Goal: Task Accomplishment & Management: Complete application form

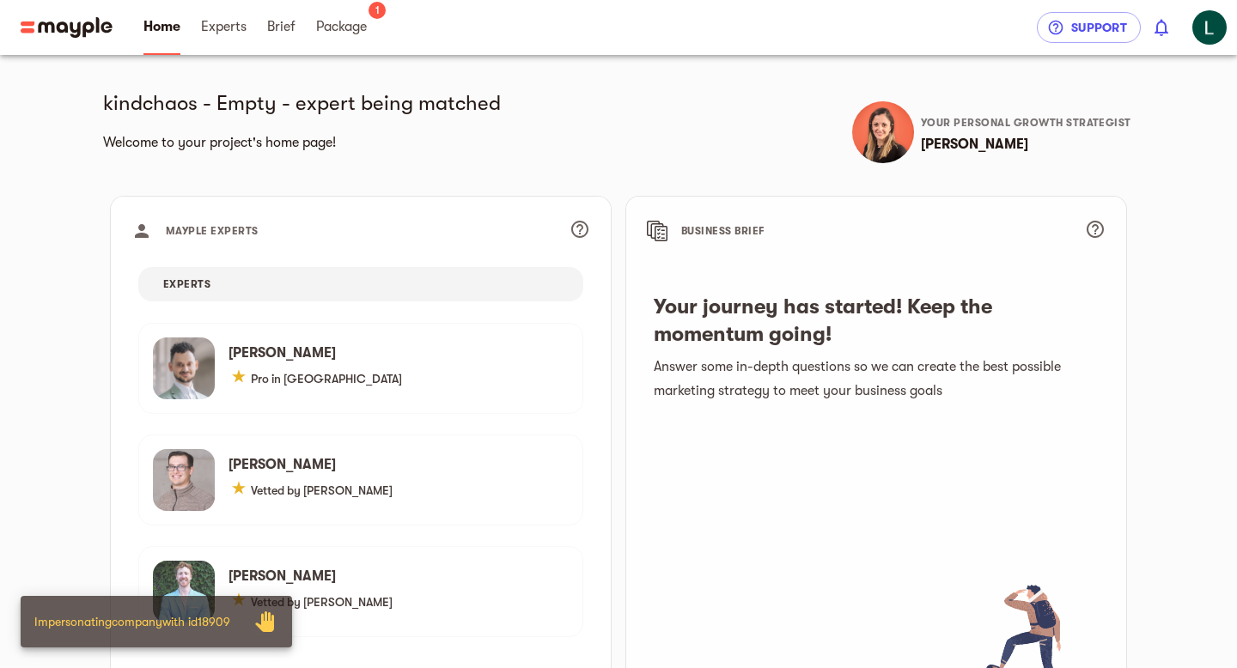
click at [35, 348] on main "kindchaos - Empty - expert being matched Welcome to your project's home page! Y…" at bounding box center [618, 403] width 1237 height 807
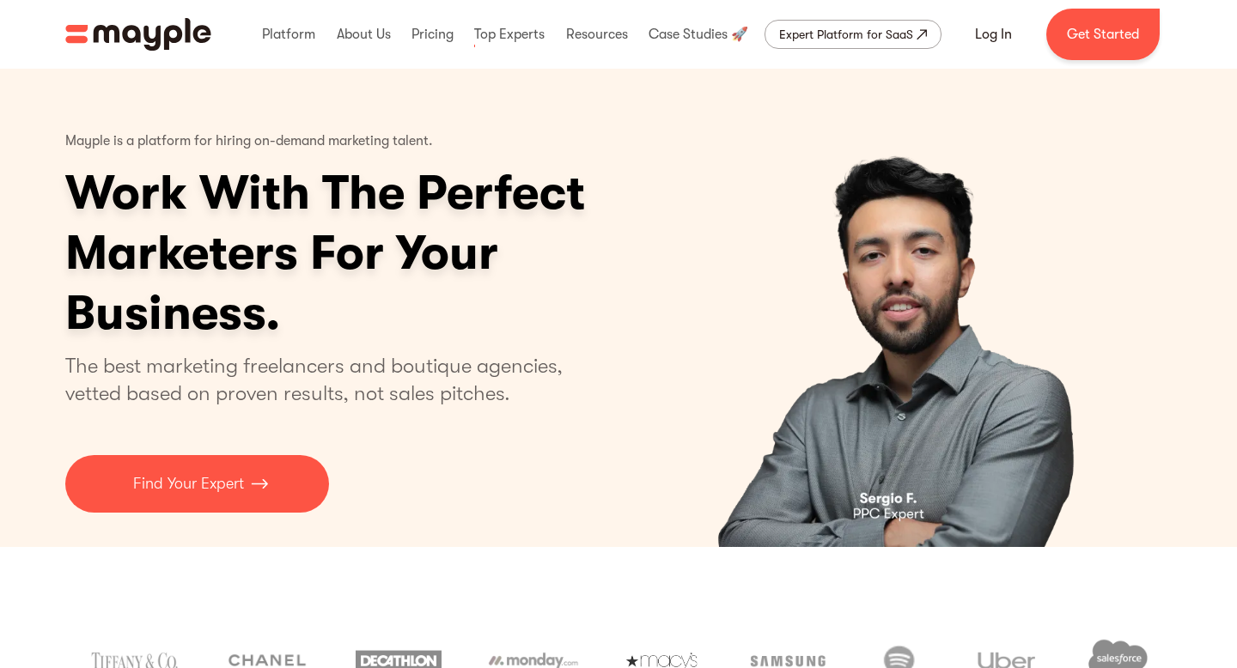
click at [427, 34] on link at bounding box center [432, 34] width 51 height 55
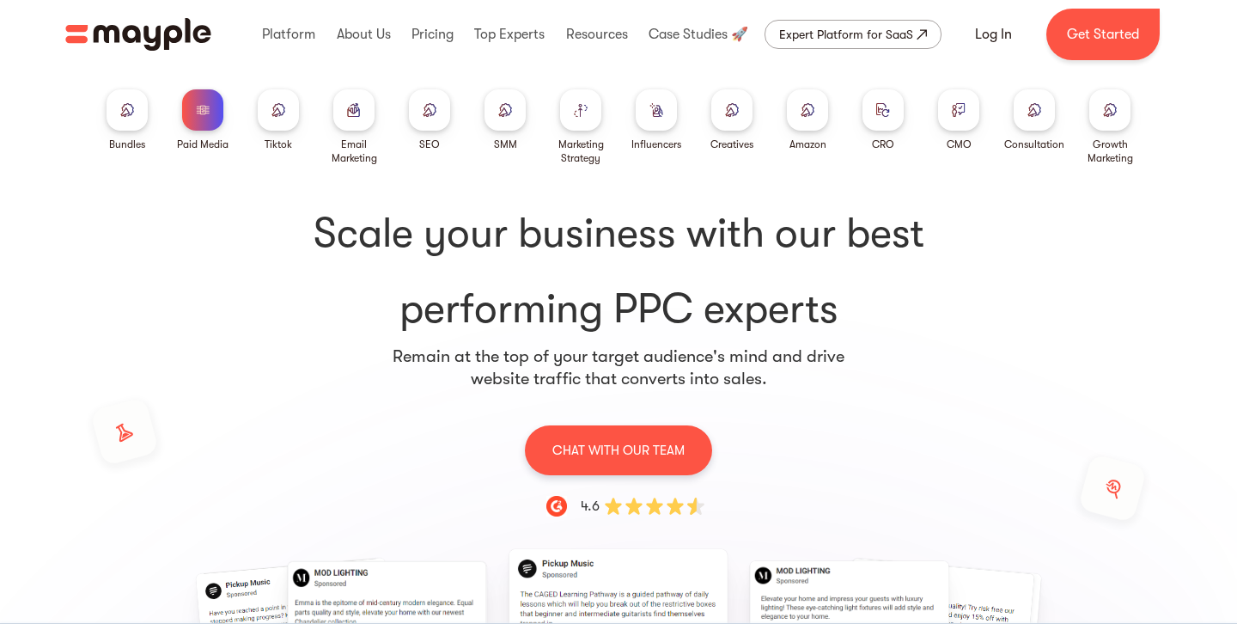
click at [581, 119] on div at bounding box center [580, 109] width 41 height 41
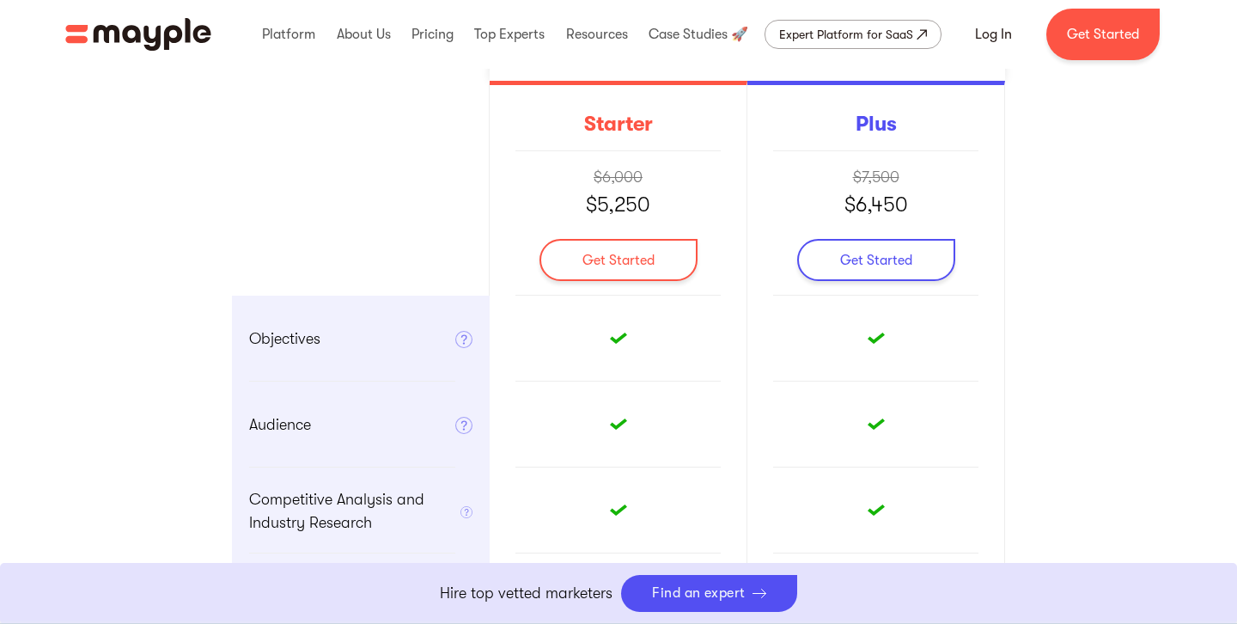
scroll to position [545, 0]
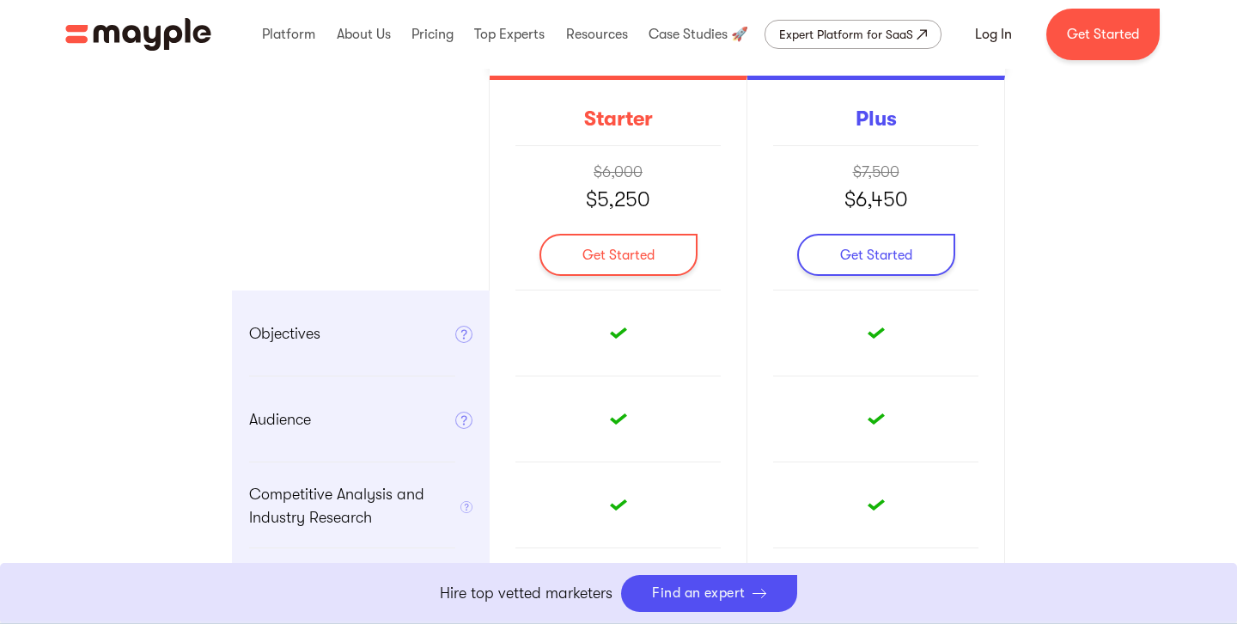
drag, startPoint x: 655, startPoint y: 125, endPoint x: 557, endPoint y: 123, distance: 97.9
click at [557, 123] on div "Starter $6,000 $5,250 Get Started" at bounding box center [619, 183] width 258 height 215
drag, startPoint x: 332, startPoint y: 341, endPoint x: 222, endPoint y: 338, distance: 110.8
click at [222, 340] on div "Marketing Strategy Let the world's top marketers build the marketing roadmap th…" at bounding box center [618, 560] width 1237 height 1776
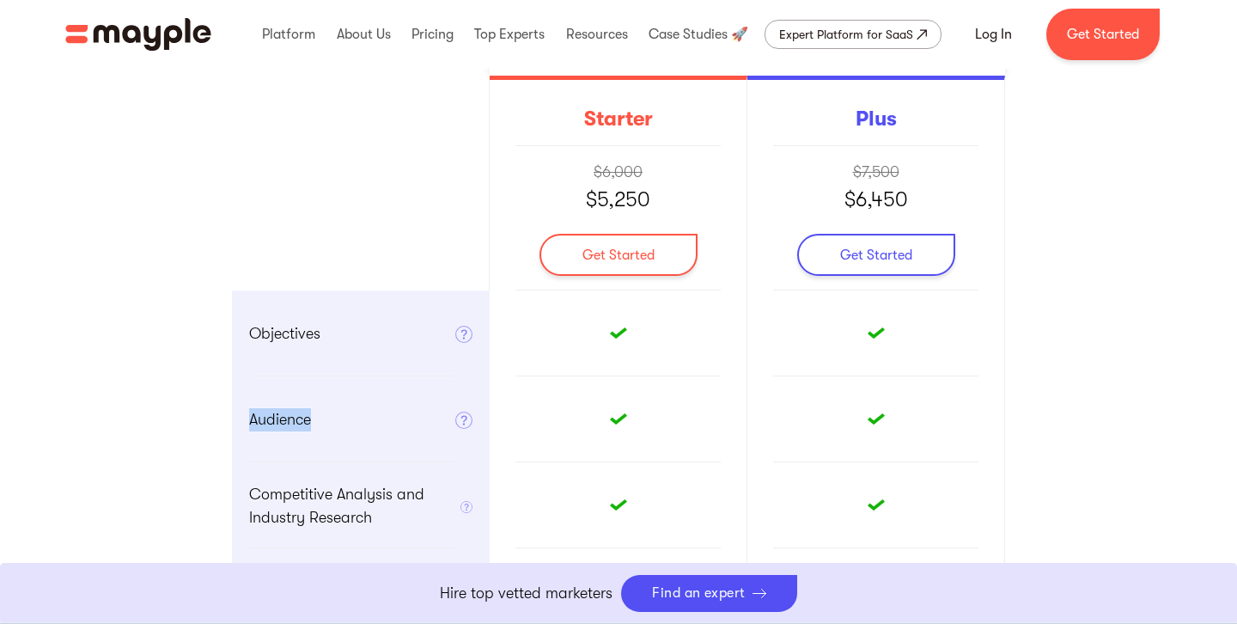
drag, startPoint x: 337, startPoint y: 439, endPoint x: 226, endPoint y: 408, distance: 115.0
click at [226, 408] on div "Marketing Strategy Let the world's top marketers build the marketing roadmap th…" at bounding box center [618, 560] width 1237 height 1776
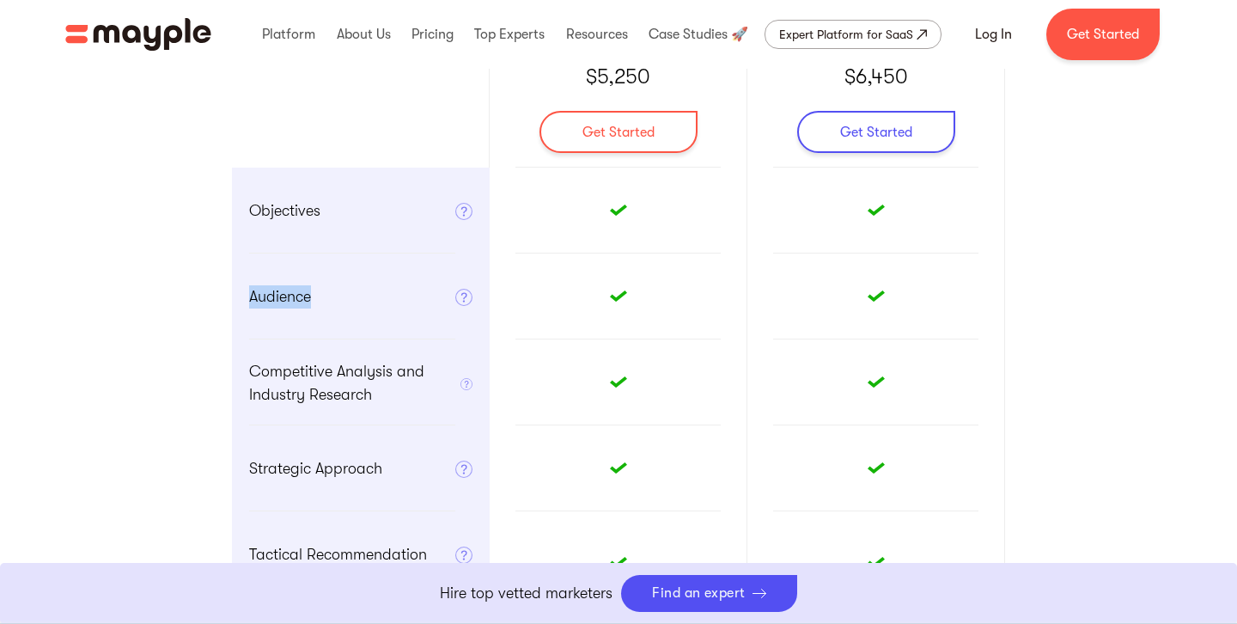
scroll to position [668, 0]
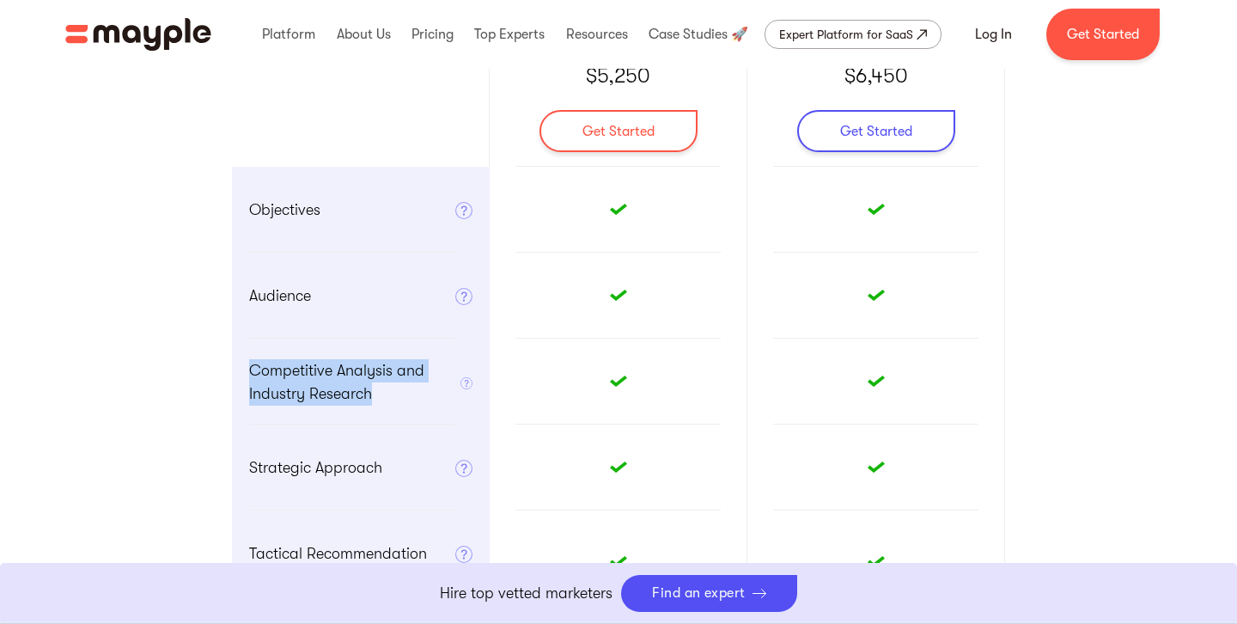
drag, startPoint x: 383, startPoint y: 399, endPoint x: 233, endPoint y: 367, distance: 153.6
click at [233, 367] on div "Competitive Analysis and Industry Research Provides an analysis on your top 2-3…" at bounding box center [361, 381] width 258 height 86
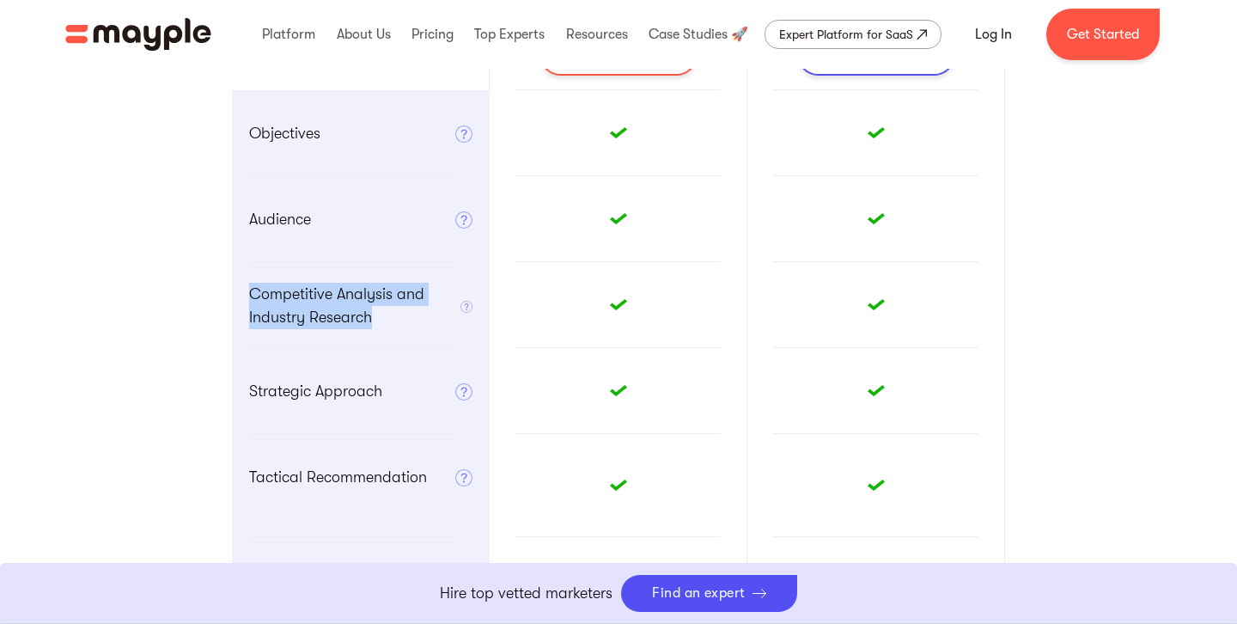
scroll to position [746, 0]
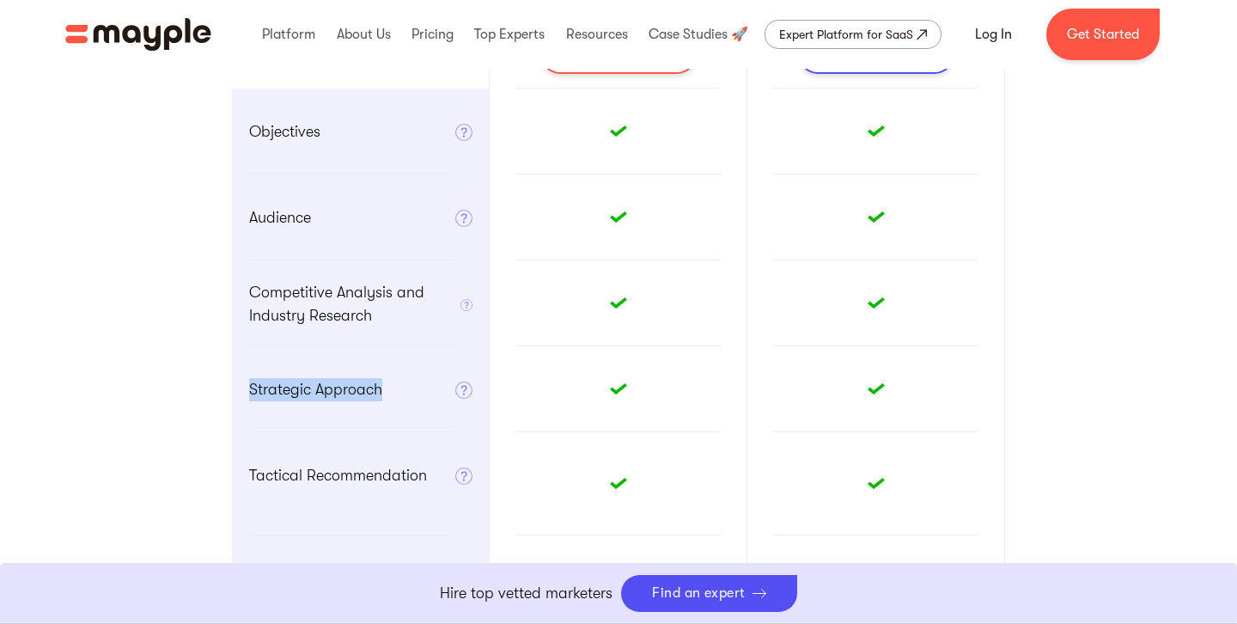
drag, startPoint x: 391, startPoint y: 396, endPoint x: 222, endPoint y: 387, distance: 169.5
click at [226, 390] on div "Marketing Strategy Let the world's top marketers build the marketing roadmap th…" at bounding box center [618, 358] width 1237 height 1776
drag, startPoint x: 433, startPoint y: 483, endPoint x: 226, endPoint y: 469, distance: 207.5
click at [227, 470] on div "Marketing Strategy Let the world's top marketers build the marketing roadmap th…" at bounding box center [618, 358] width 1237 height 1776
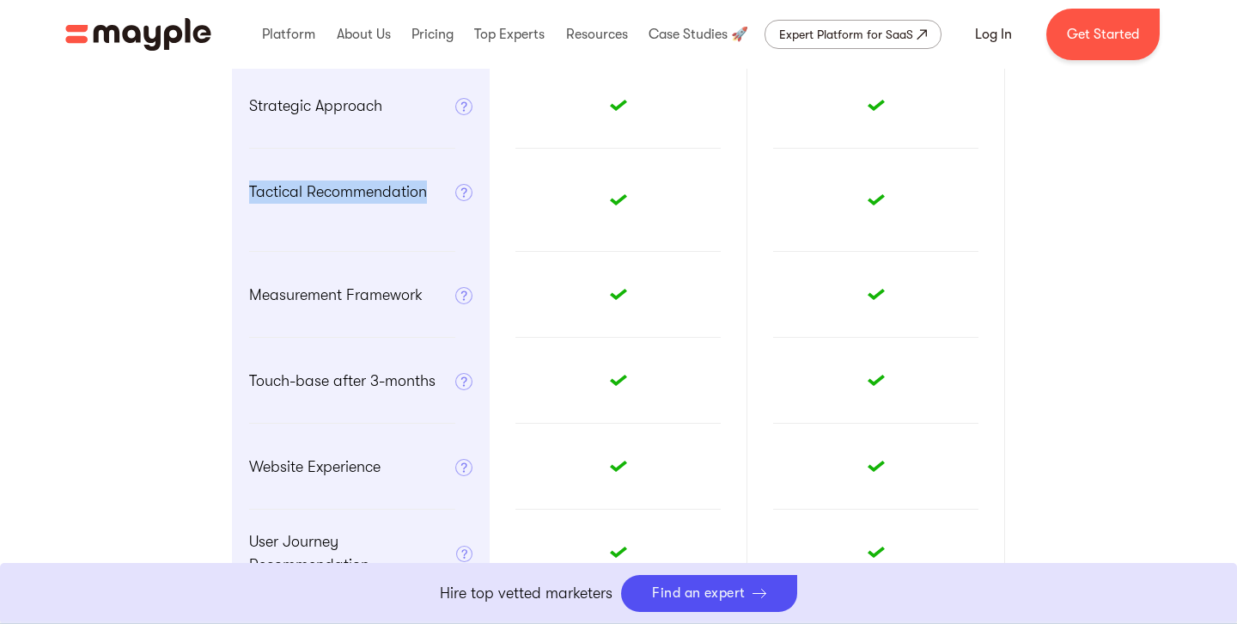
scroll to position [1033, 0]
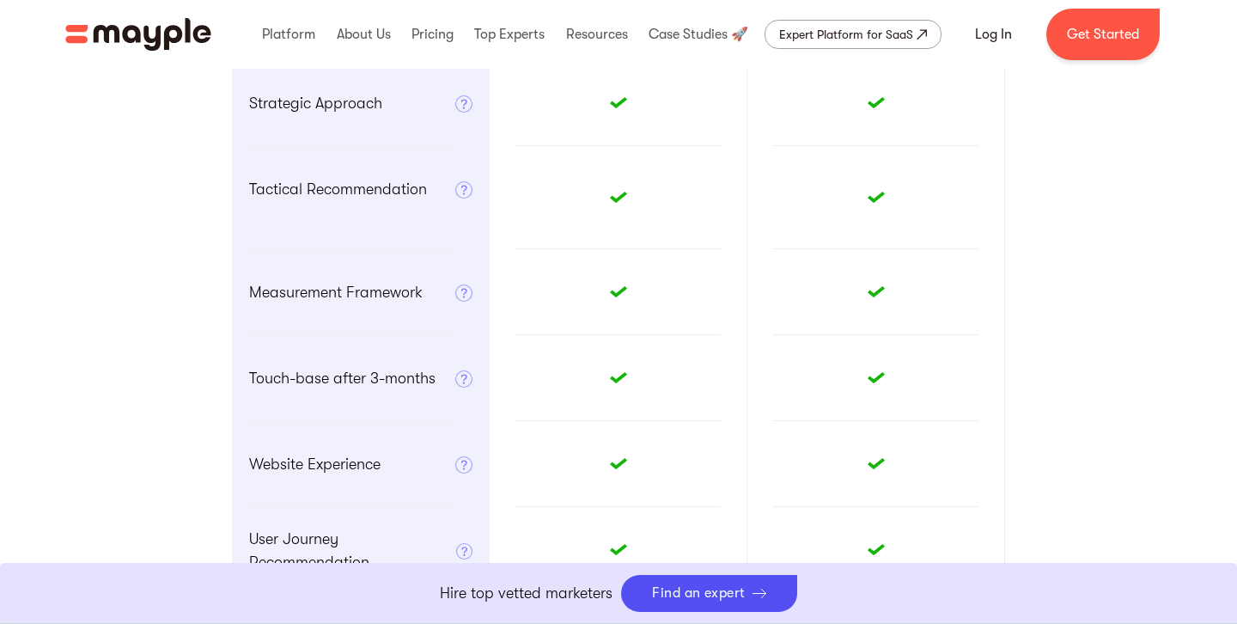
click at [417, 314] on div "Measurement Framework Gives you an outline on metrics/KPIs you should be monito…" at bounding box center [361, 292] width 258 height 86
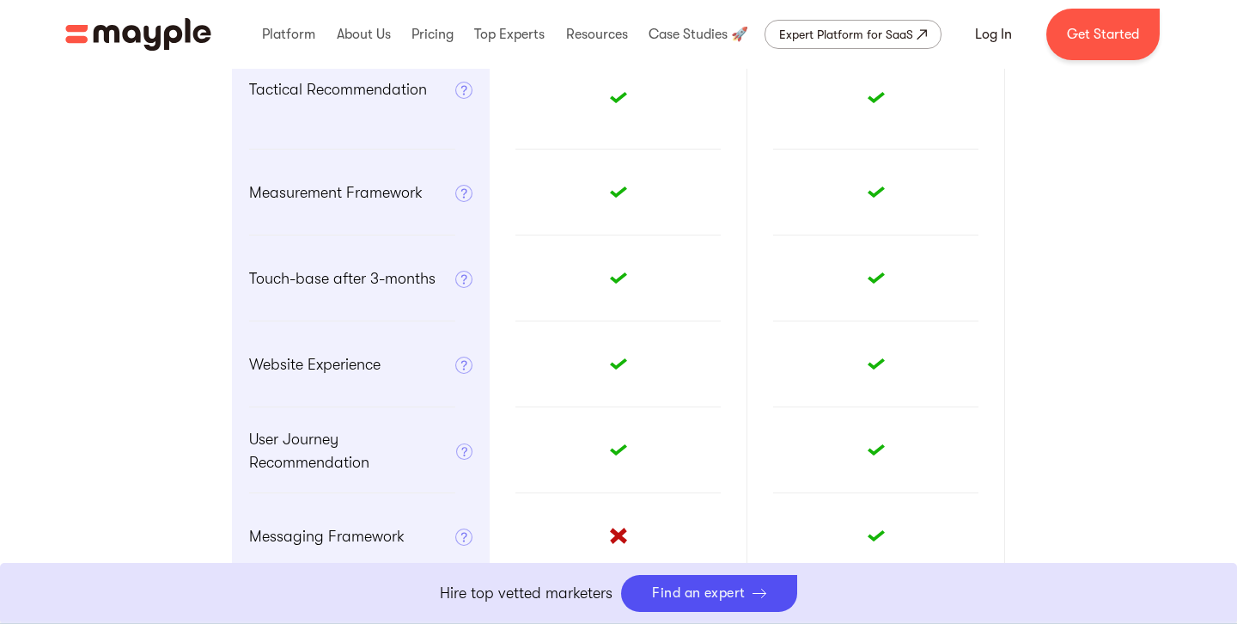
scroll to position [1157, 0]
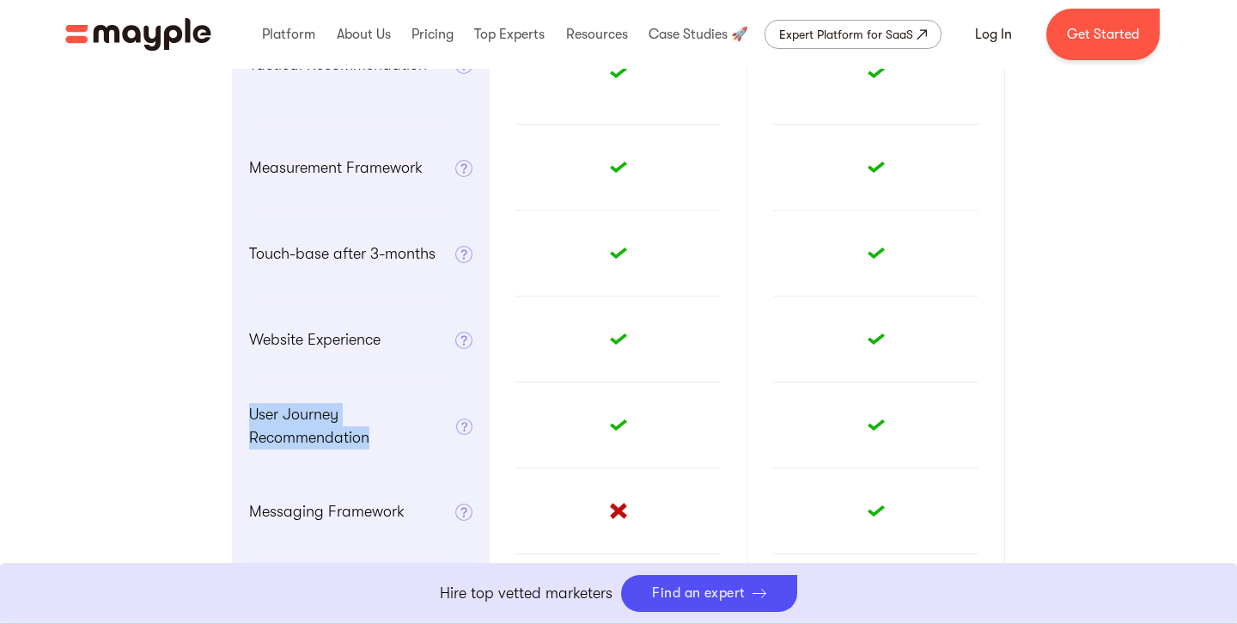
drag, startPoint x: 373, startPoint y: 448, endPoint x: 238, endPoint y: 405, distance: 141.5
click at [238, 405] on div "User Journey Recommendation Outlines recommended marketing journey, touch point…" at bounding box center [361, 425] width 258 height 86
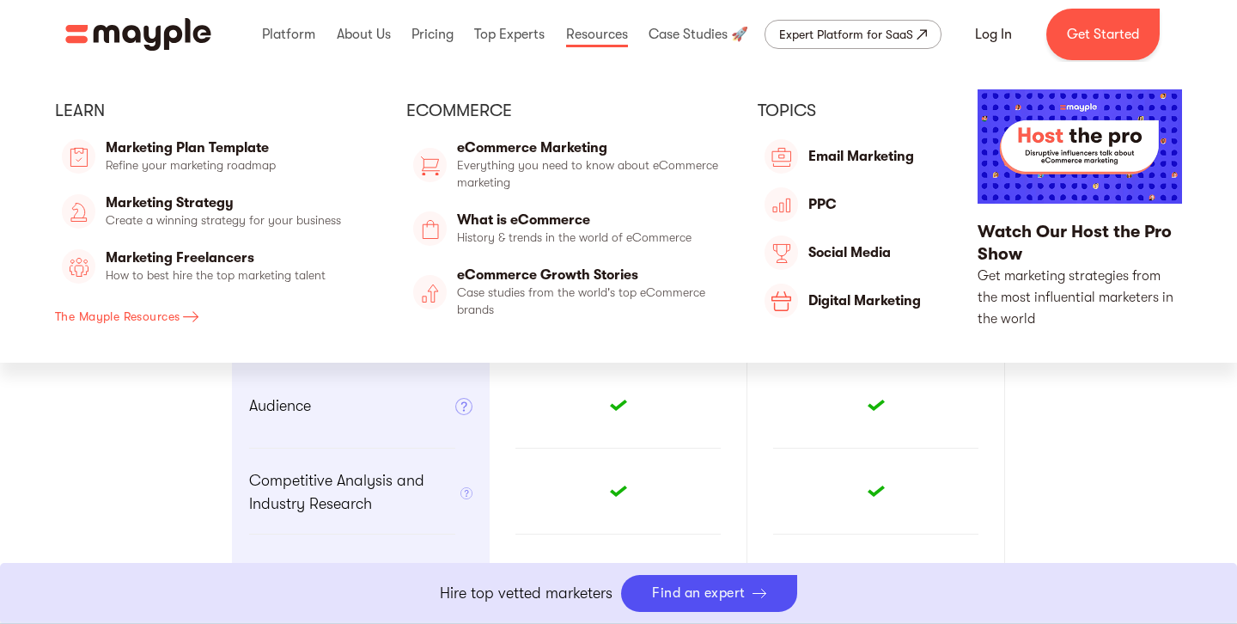
scroll to position [637, 0]
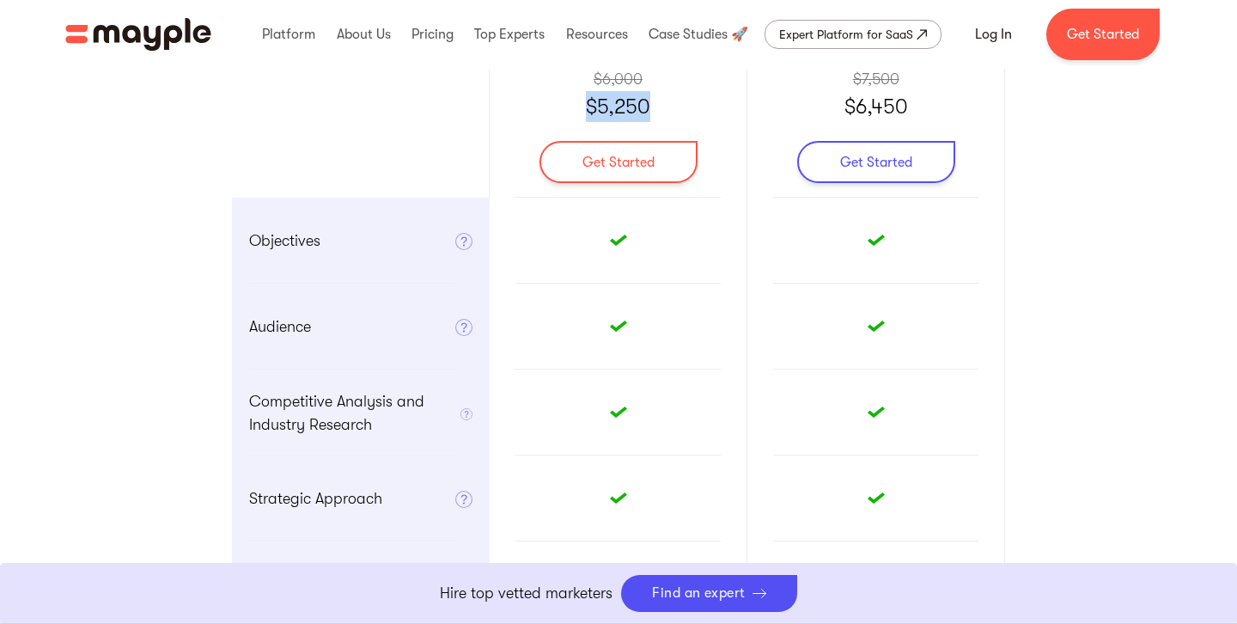
drag, startPoint x: 657, startPoint y: 119, endPoint x: 564, endPoint y: 107, distance: 93.7
click at [564, 107] on div "Starter $6,000 $5,250 Get Started" at bounding box center [619, 90] width 258 height 215
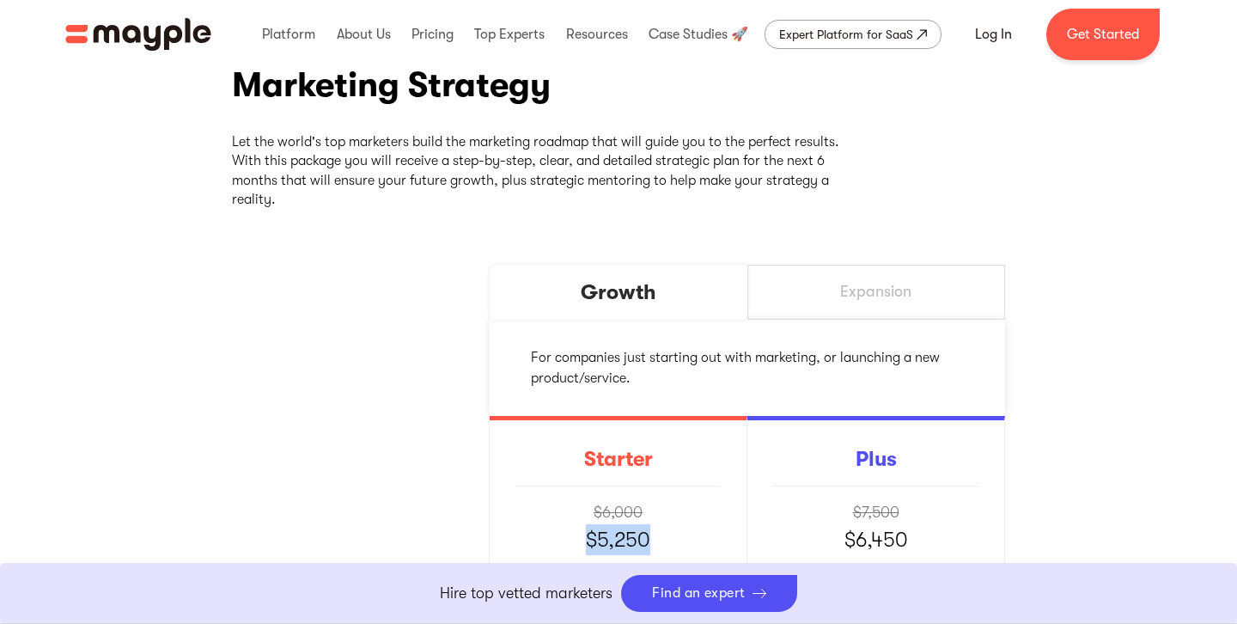
scroll to position [0, 0]
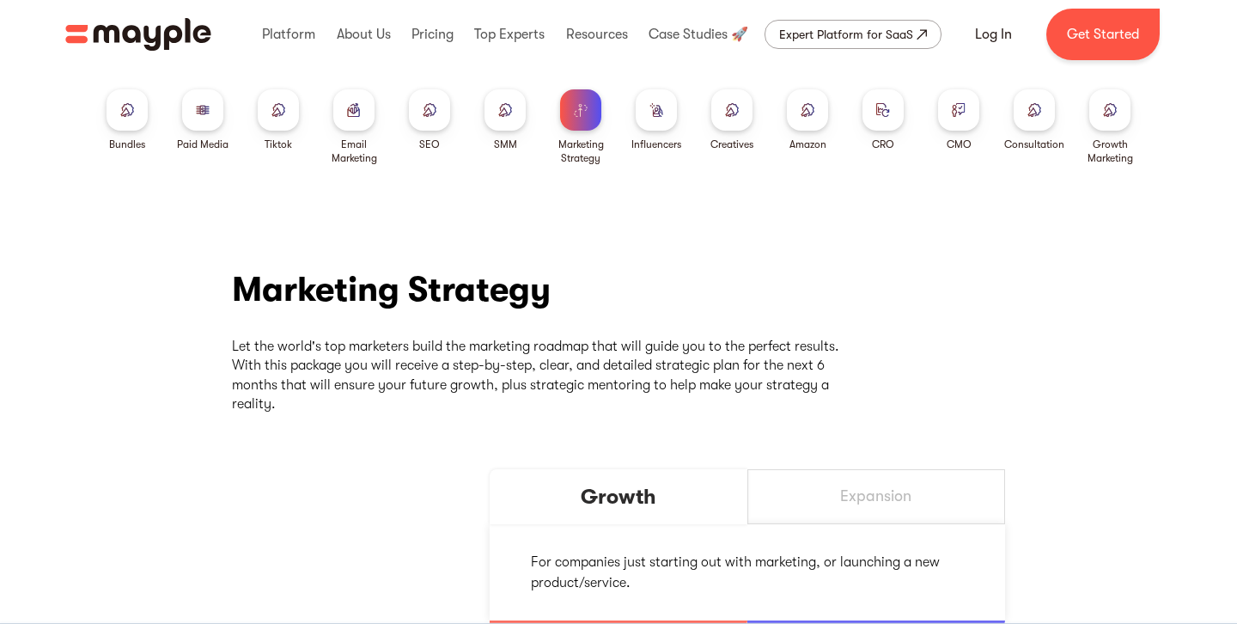
click at [205, 130] on div at bounding box center [202, 109] width 41 height 41
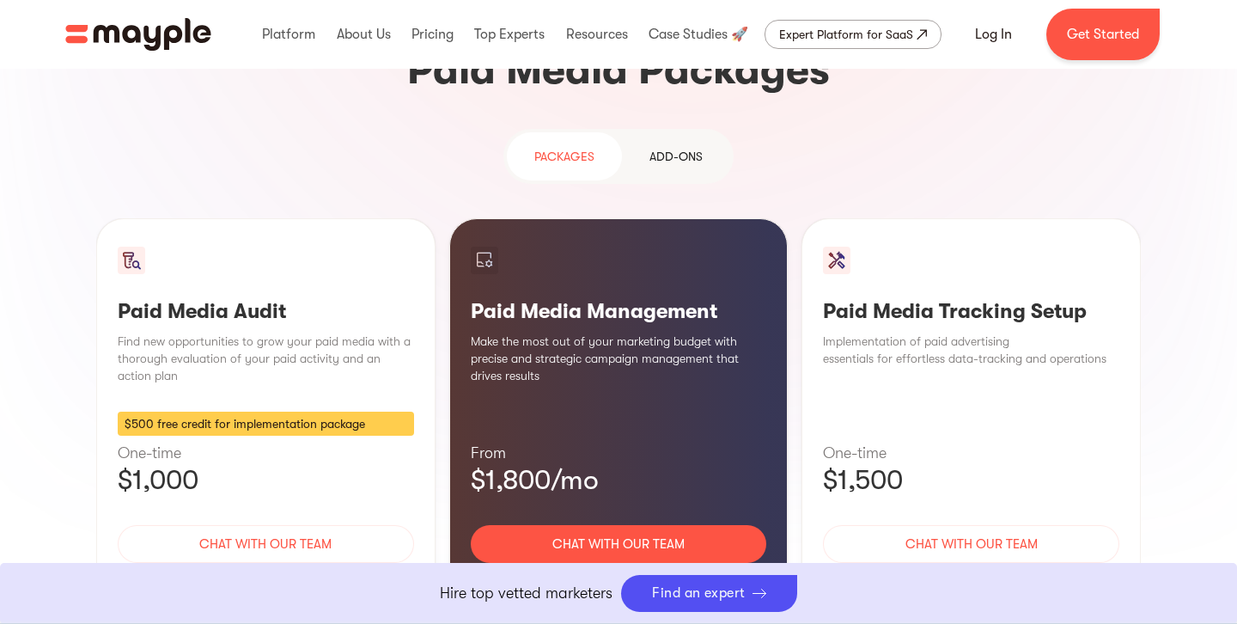
scroll to position [1552, 0]
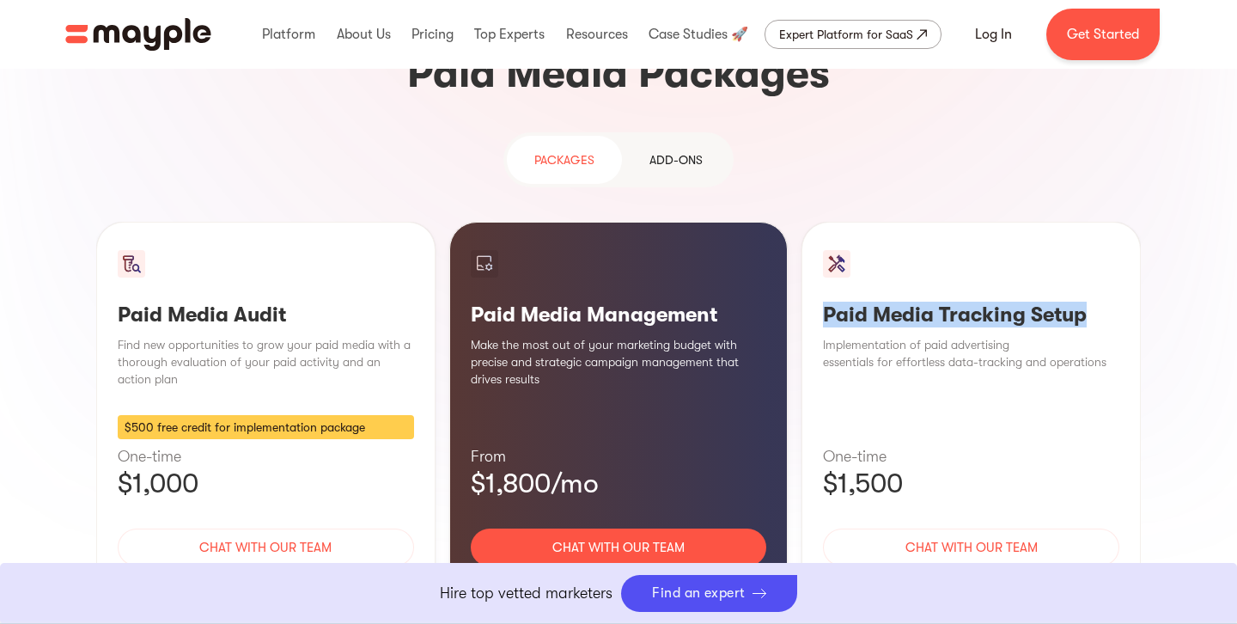
drag, startPoint x: 825, startPoint y: 186, endPoint x: 1086, endPoint y: 181, distance: 261.2
click at [1086, 222] on div "Paid Media Tracking Setup Implementation of paid advertising essentials for eff…" at bounding box center [970, 433] width 339 height 423
click at [888, 466] on p "$1,500" at bounding box center [971, 483] width 296 height 34
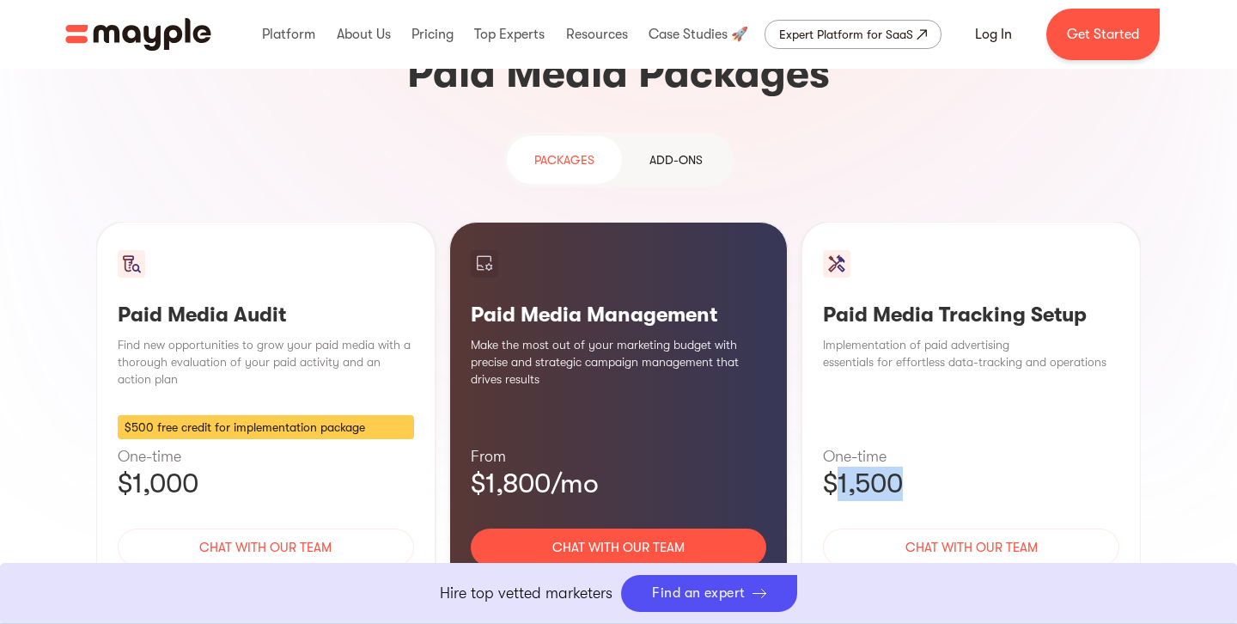
click at [888, 466] on p "$1,500" at bounding box center [971, 483] width 296 height 34
drag, startPoint x: 114, startPoint y: 179, endPoint x: 315, endPoint y: 188, distance: 201.2
click at [320, 222] on div "Paid Media Audit Find new opportunities to grow your paid media with a thorough…" at bounding box center [265, 433] width 339 height 423
click at [332, 302] on h3 "Paid Media Audit" at bounding box center [266, 315] width 296 height 26
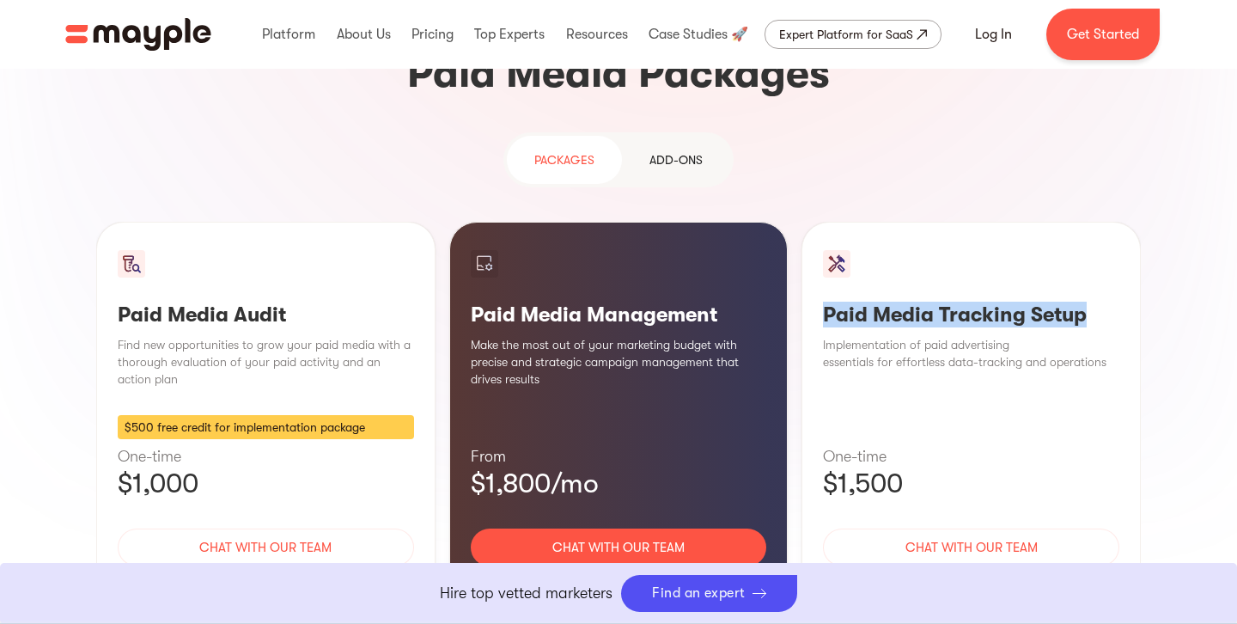
drag, startPoint x: 824, startPoint y: 181, endPoint x: 1148, endPoint y: 170, distance: 324.0
click at [1149, 176] on div "Targeted Reach, Conversion Impact Paid media advertising is on the rise, with i…" at bounding box center [619, 185] width 1100 height 1173
click at [484, 302] on h3 "Paid Media Management" at bounding box center [619, 315] width 296 height 26
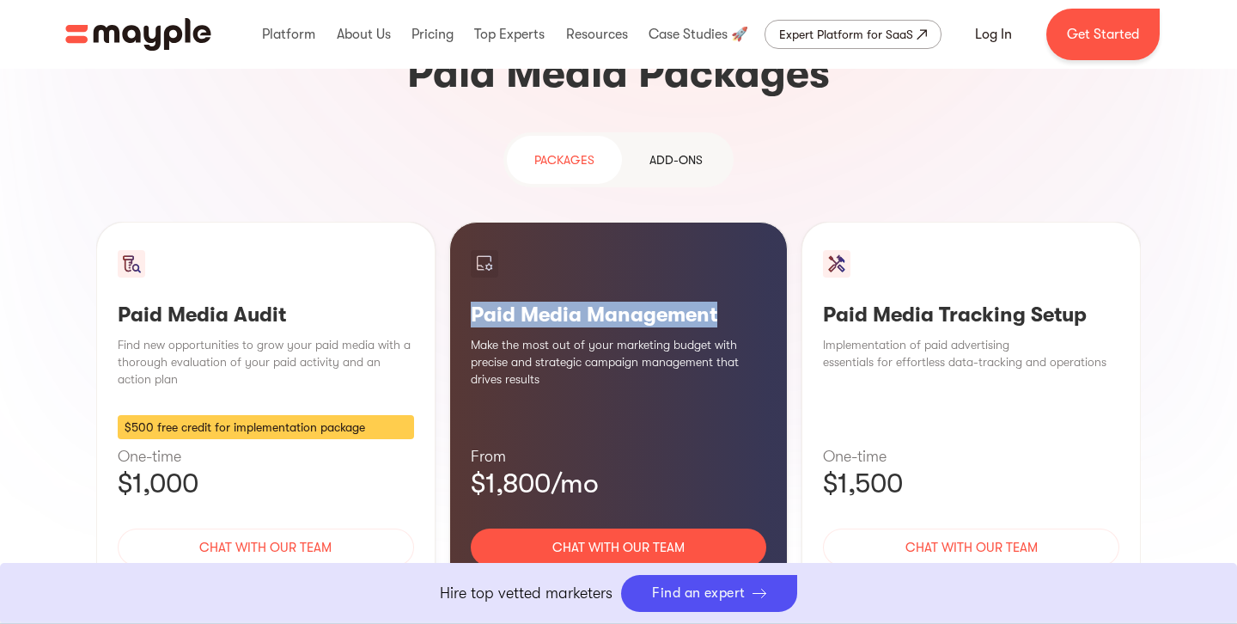
drag, startPoint x: 470, startPoint y: 182, endPoint x: 765, endPoint y: 174, distance: 294.8
click at [765, 302] on h3 "Paid Media Management" at bounding box center [619, 315] width 296 height 26
click at [643, 580] on div "Learn More" at bounding box center [619, 598] width 296 height 36
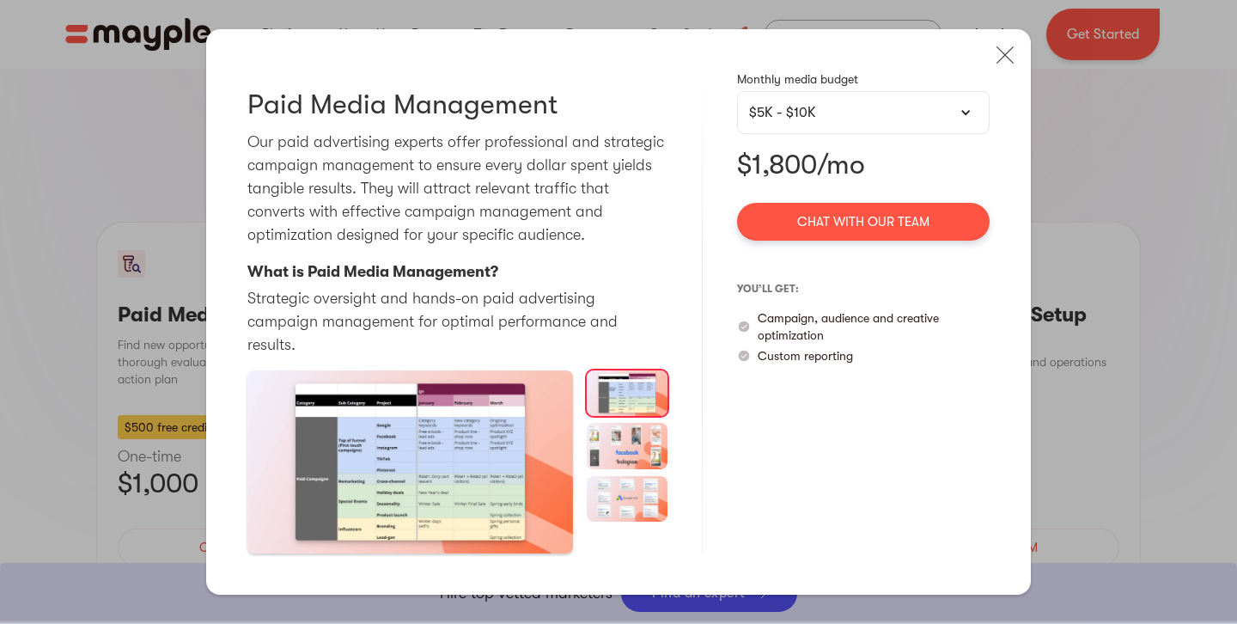
click at [794, 176] on p "$1,800/mo" at bounding box center [863, 165] width 253 height 34
click at [1013, 74] on img at bounding box center [1005, 55] width 38 height 38
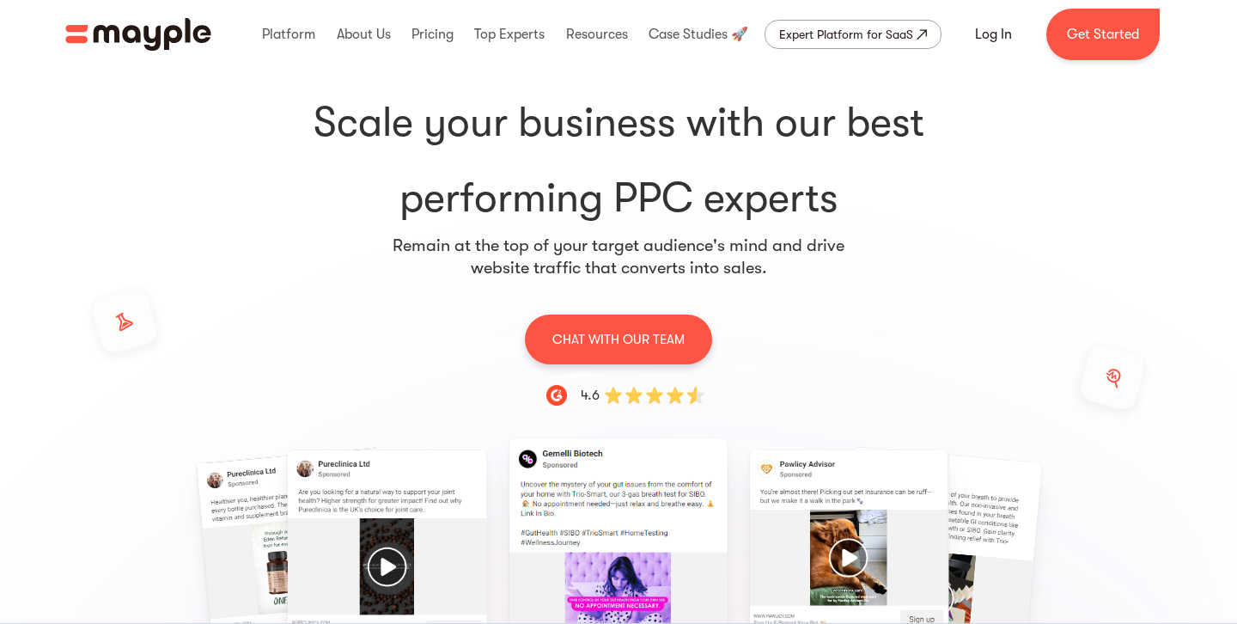
scroll to position [0, 0]
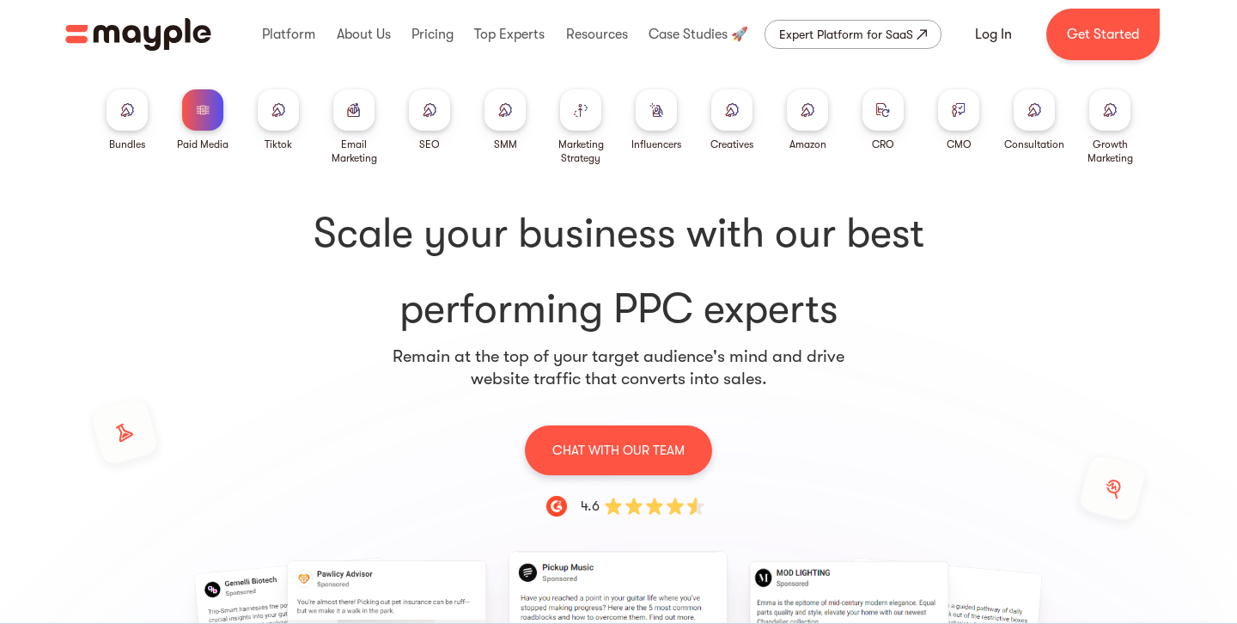
click at [960, 121] on div at bounding box center [958, 109] width 41 height 41
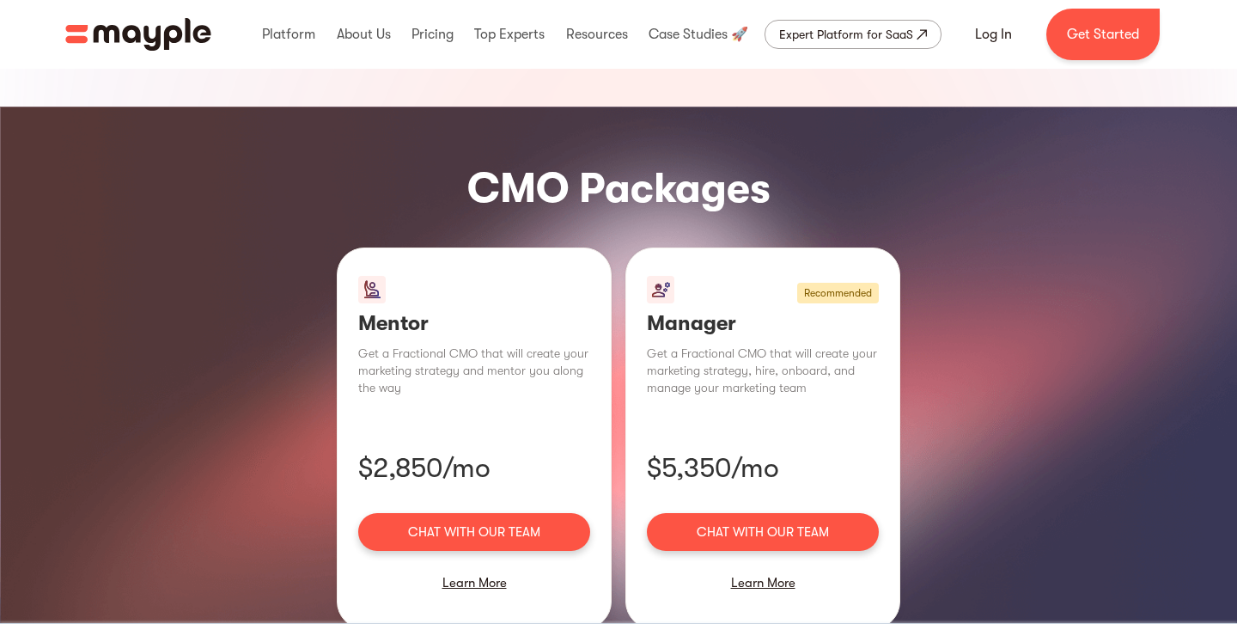
scroll to position [1100, 0]
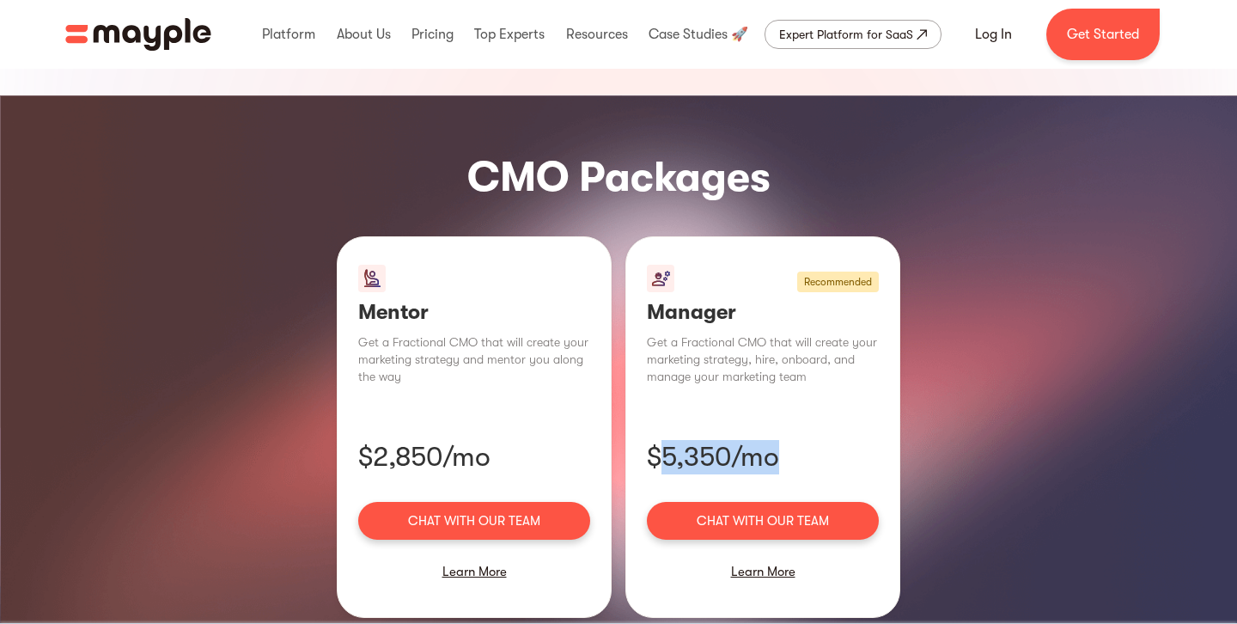
drag, startPoint x: 657, startPoint y: 419, endPoint x: 790, endPoint y: 413, distance: 133.3
click at [790, 440] on p "$5,350/mo" at bounding box center [763, 457] width 232 height 34
click at [777, 553] on div "Learn More" at bounding box center [763, 571] width 232 height 36
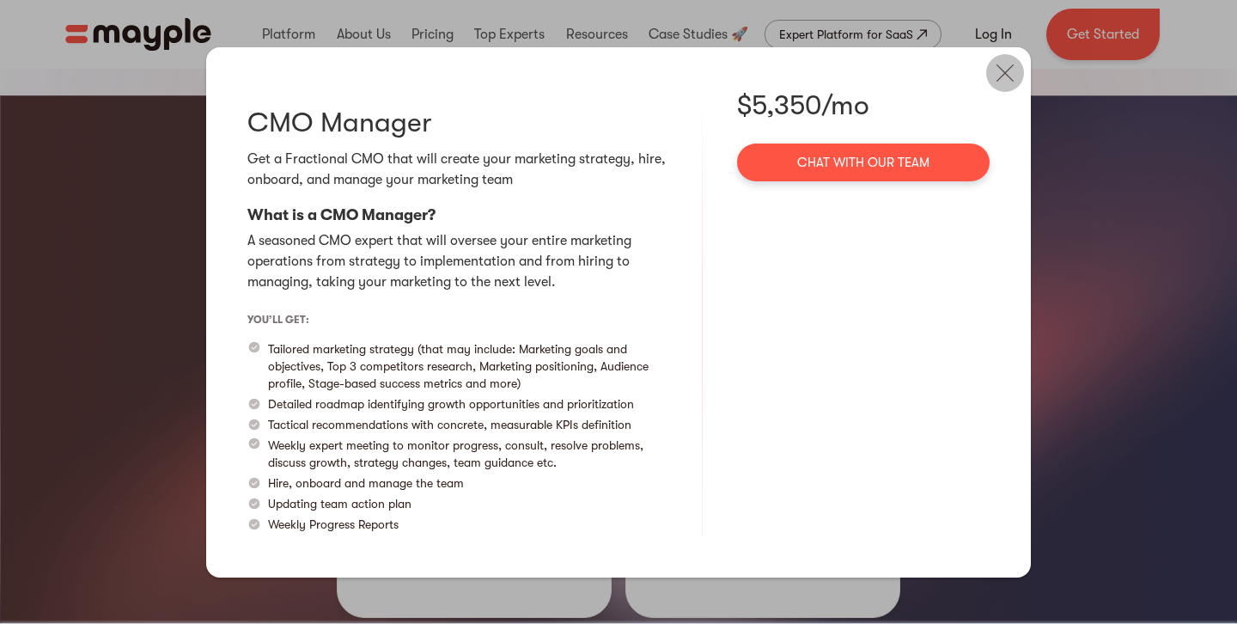
click at [1017, 76] on img at bounding box center [1005, 73] width 38 height 38
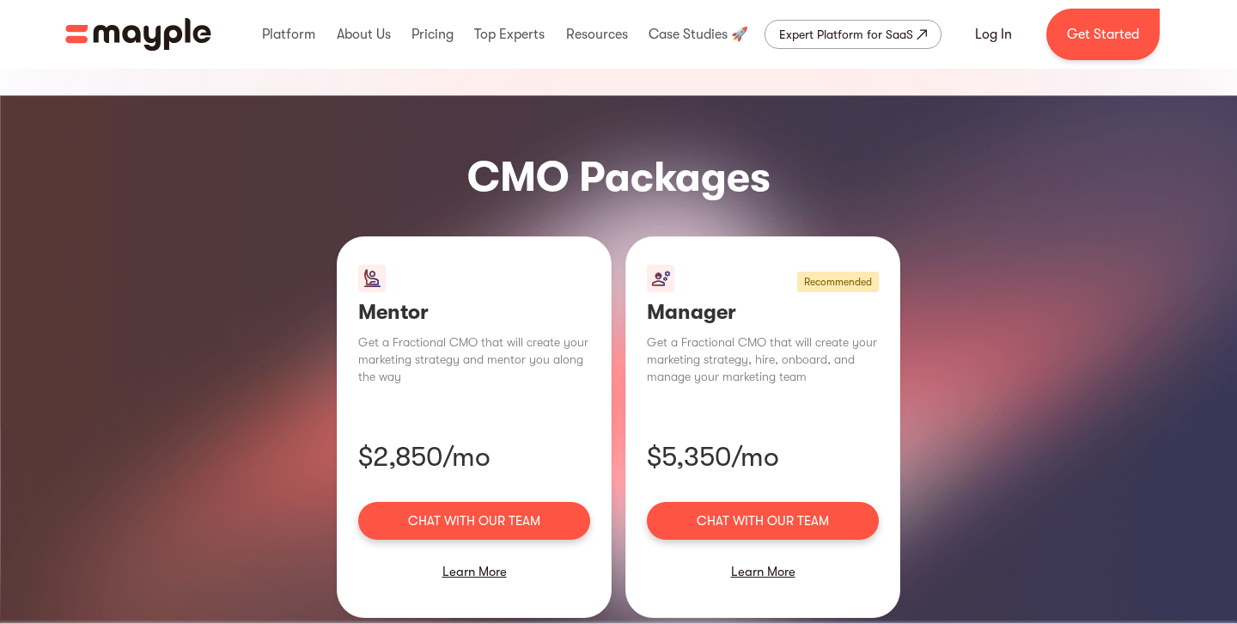
click at [373, 440] on p "$2,850/mo" at bounding box center [474, 457] width 232 height 34
click at [710, 440] on p "$5,350/mo" at bounding box center [763, 457] width 232 height 34
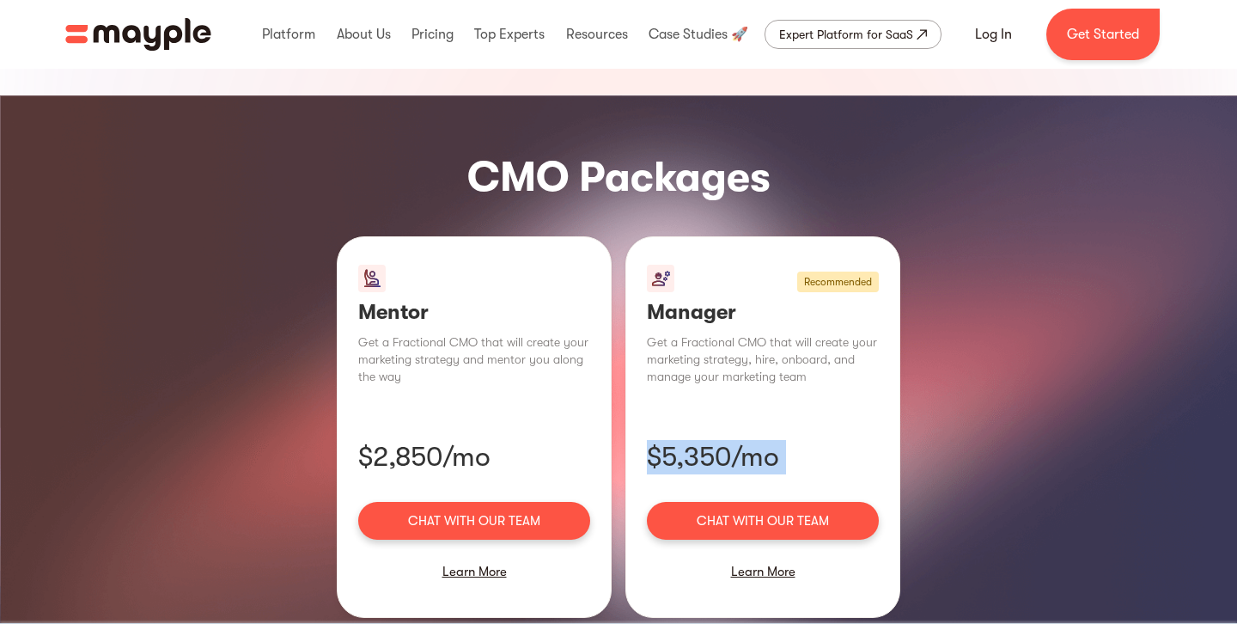
click at [710, 440] on p "$5,350/mo" at bounding box center [763, 457] width 232 height 34
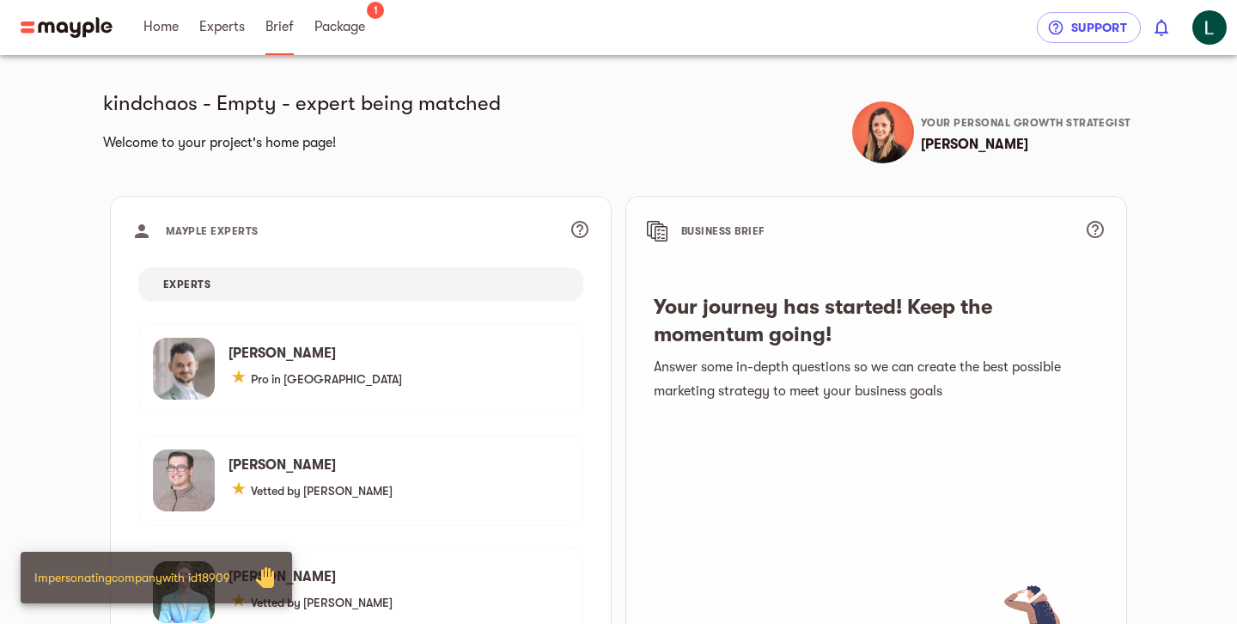
click at [277, 39] on link "Brief" at bounding box center [279, 27] width 28 height 55
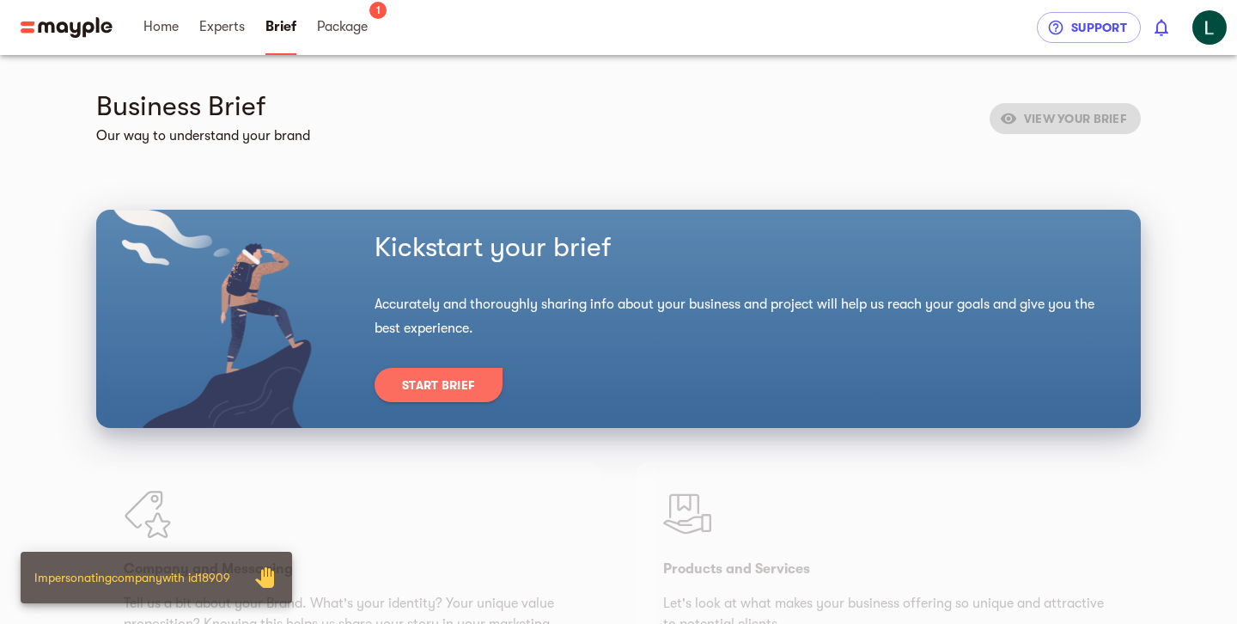
click at [462, 387] on span "Start Brief" at bounding box center [438, 385] width 73 height 21
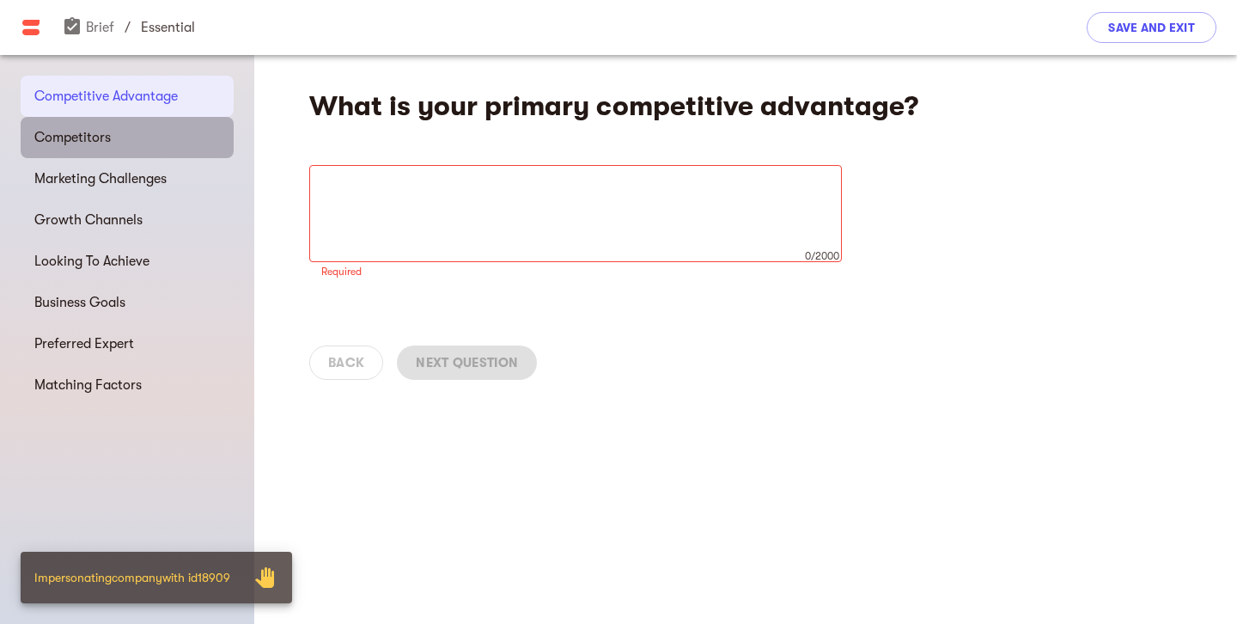
click at [128, 148] on div "Competitors" at bounding box center [127, 137] width 213 height 41
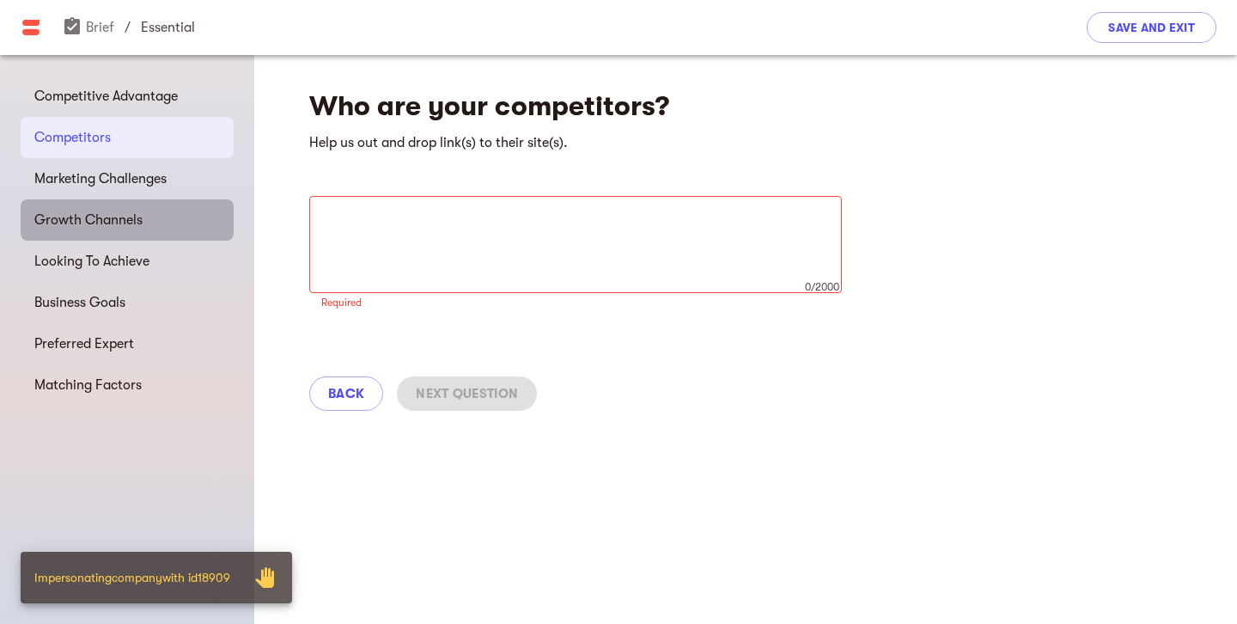
click at [124, 236] on div "Growth Channels" at bounding box center [127, 219] width 213 height 41
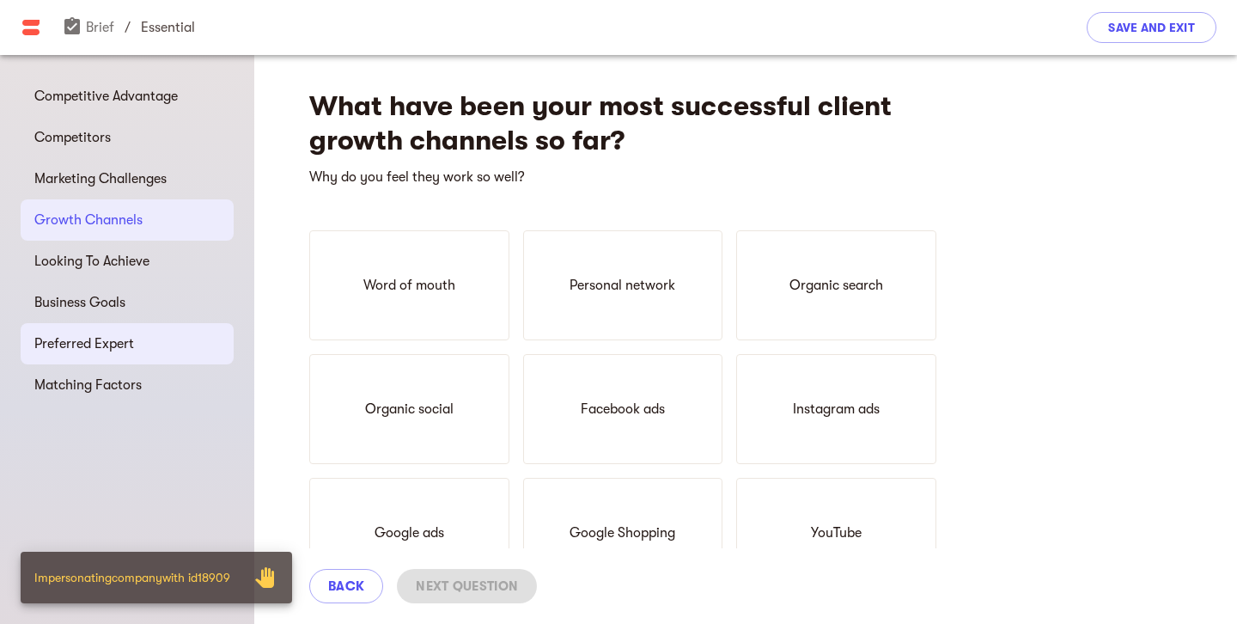
click at [129, 344] on span "Preferred Expert" at bounding box center [127, 343] width 186 height 21
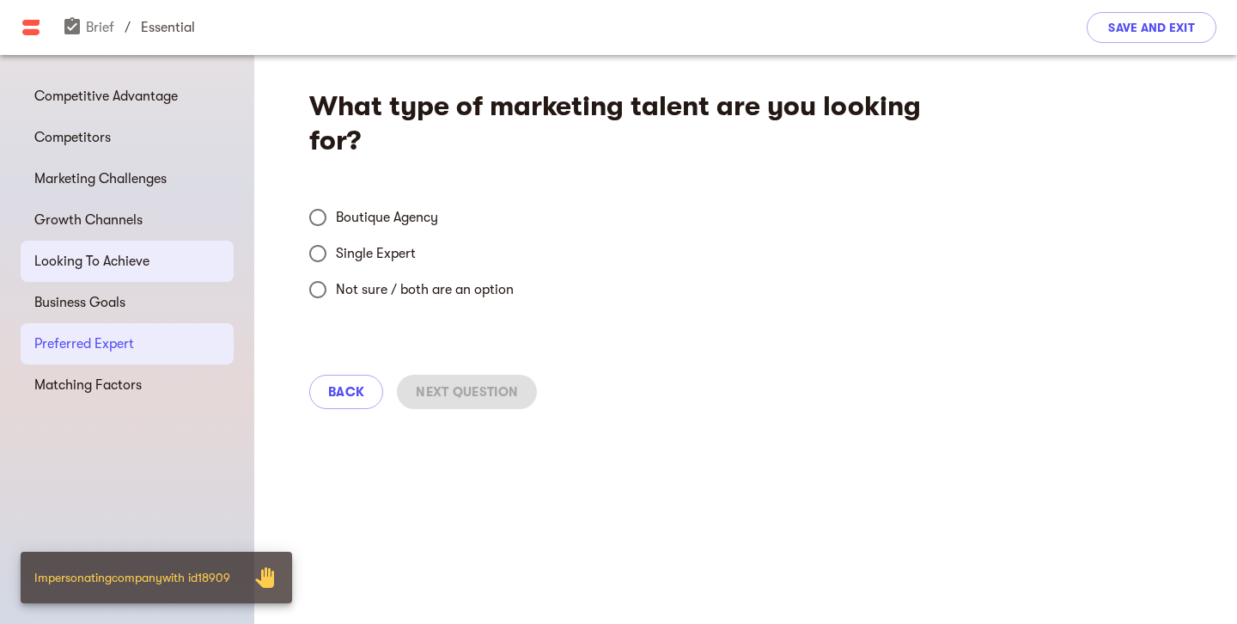
click at [117, 247] on div "Looking To Achieve" at bounding box center [127, 261] width 213 height 41
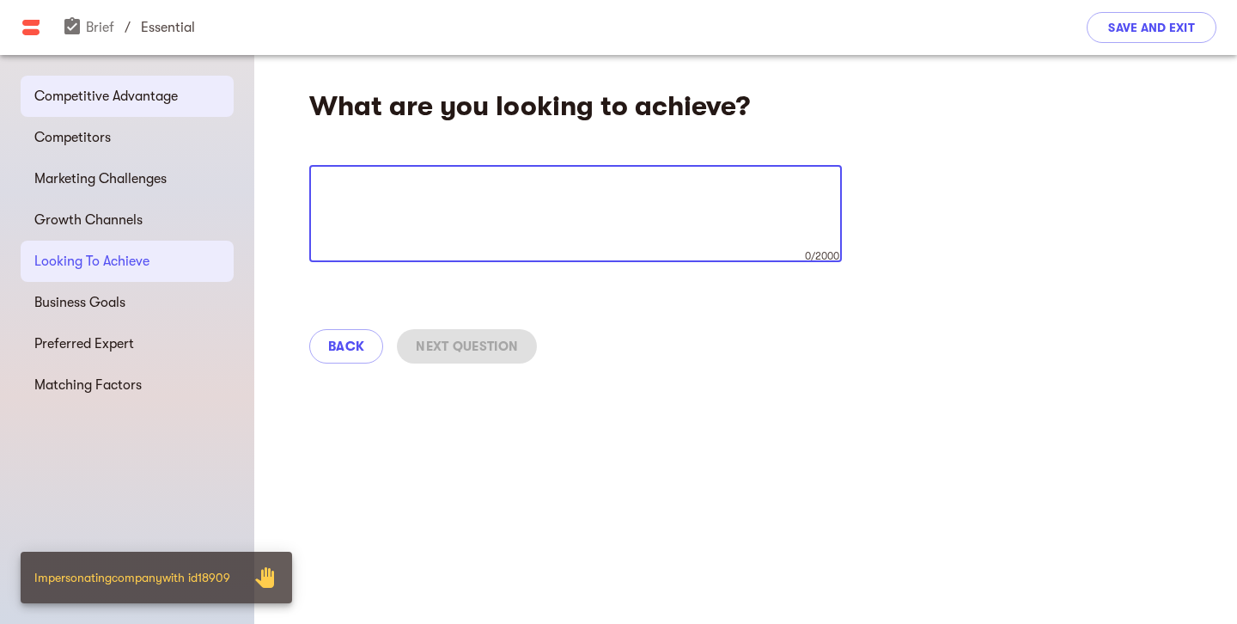
click at [182, 96] on span "Competitive Advantage" at bounding box center [127, 96] width 186 height 21
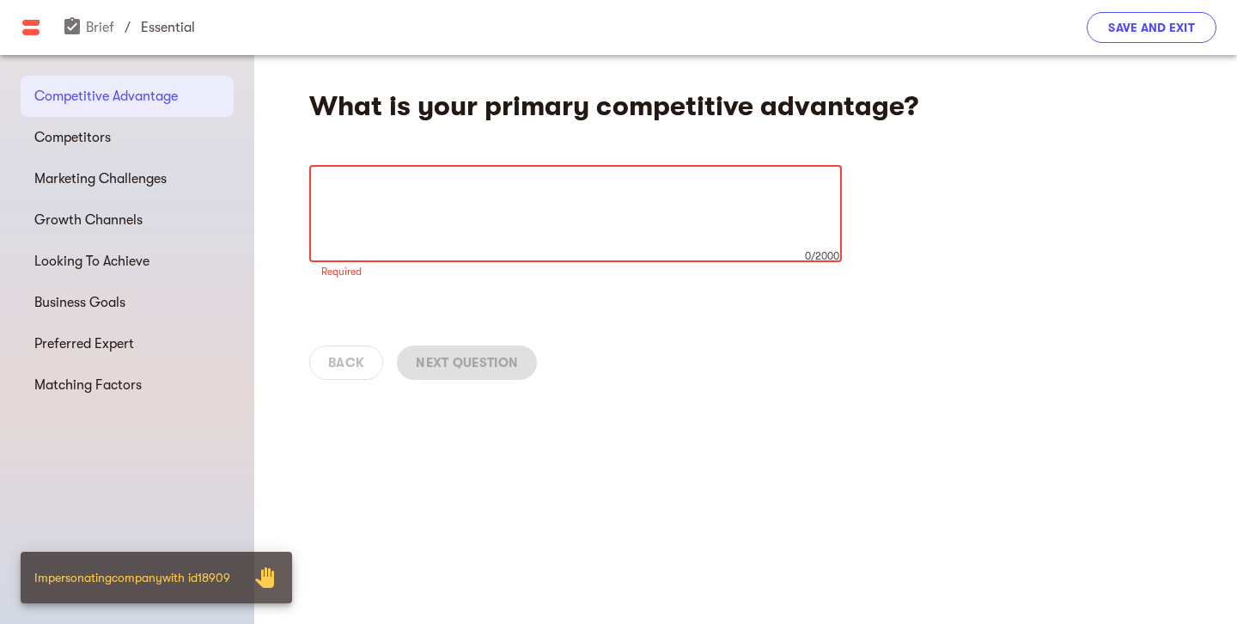
click at [1163, 30] on span "Save and Exit" at bounding box center [1151, 27] width 87 height 21
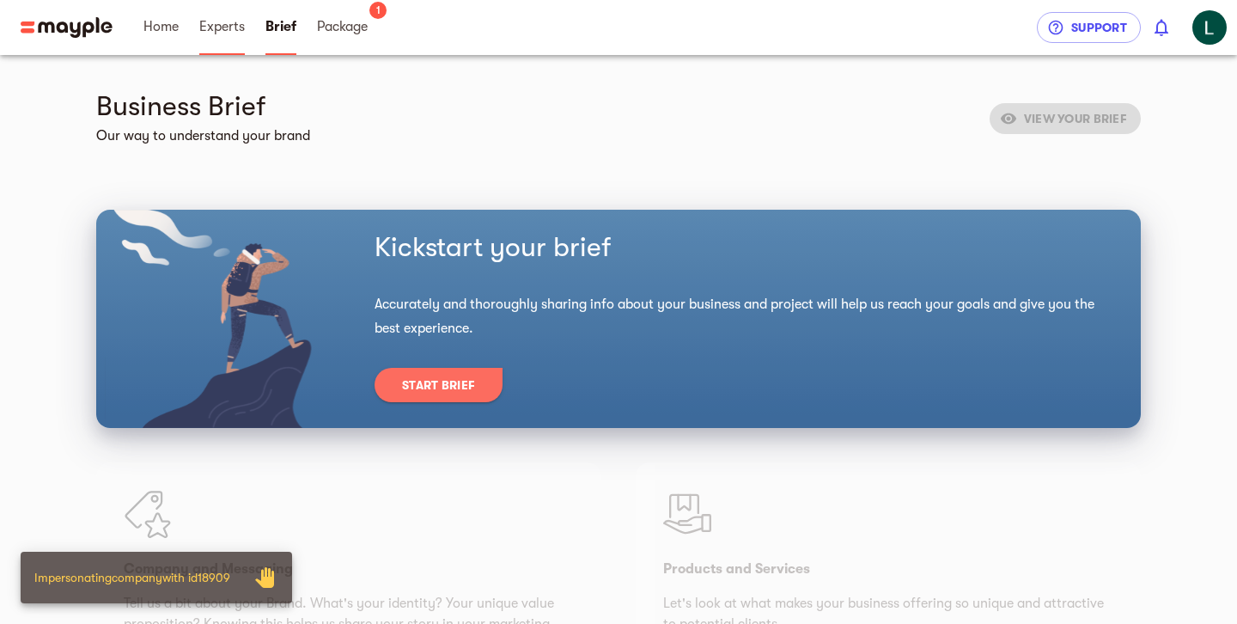
click at [224, 21] on span "Experts" at bounding box center [222, 26] width 46 height 21
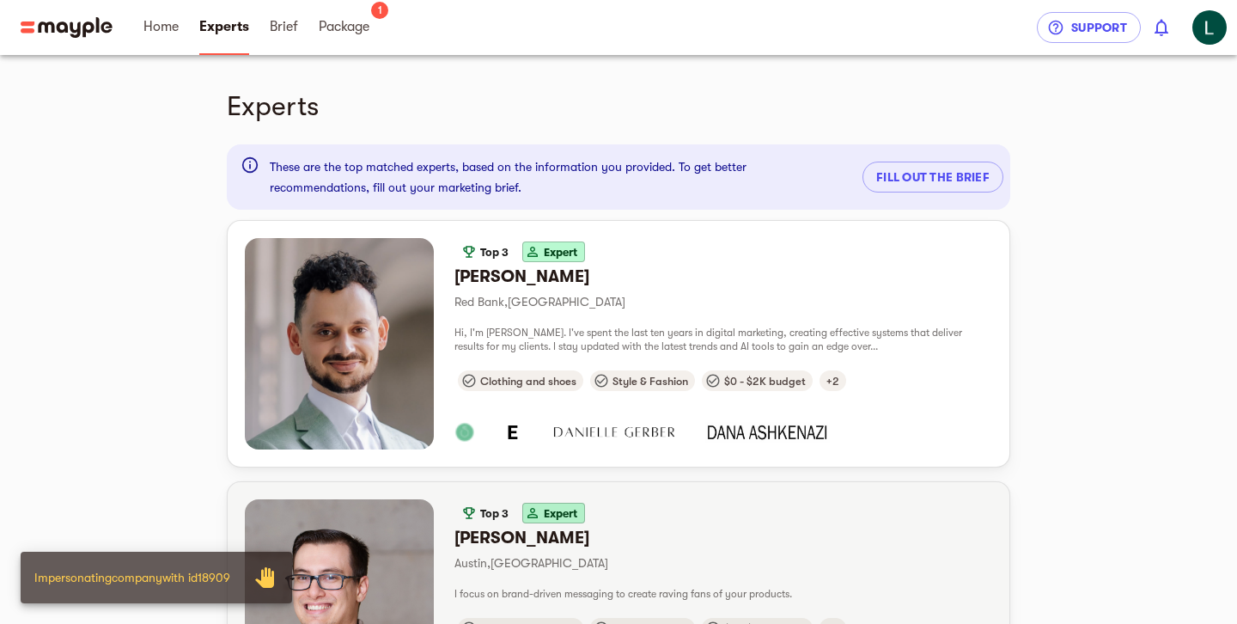
drag, startPoint x: 581, startPoint y: 383, endPoint x: 674, endPoint y: 508, distance: 155.8
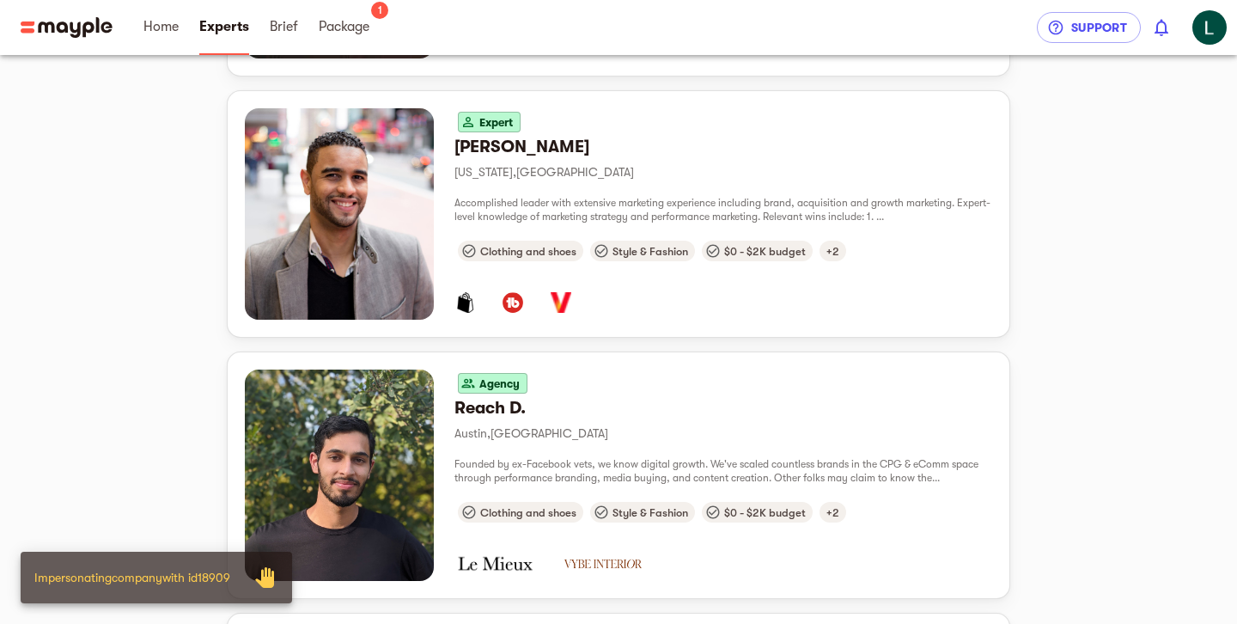
scroll to position [1162, 0]
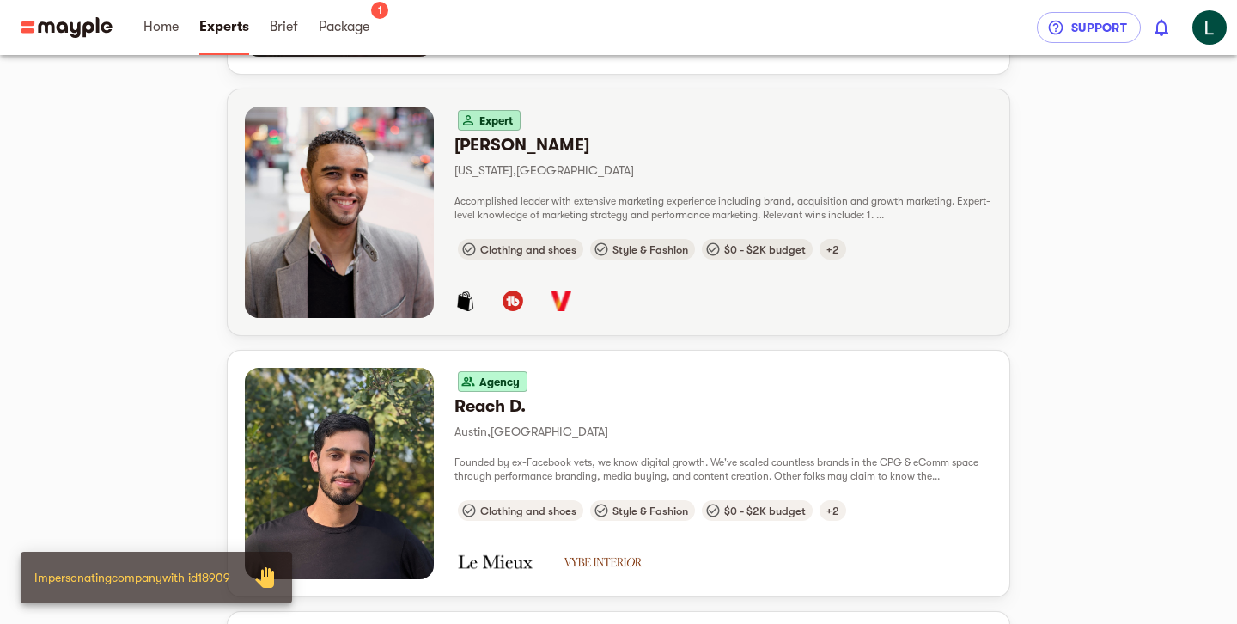
click at [759, 174] on p "[US_STATE] , [GEOGRAPHIC_DATA]" at bounding box center [723, 170] width 538 height 21
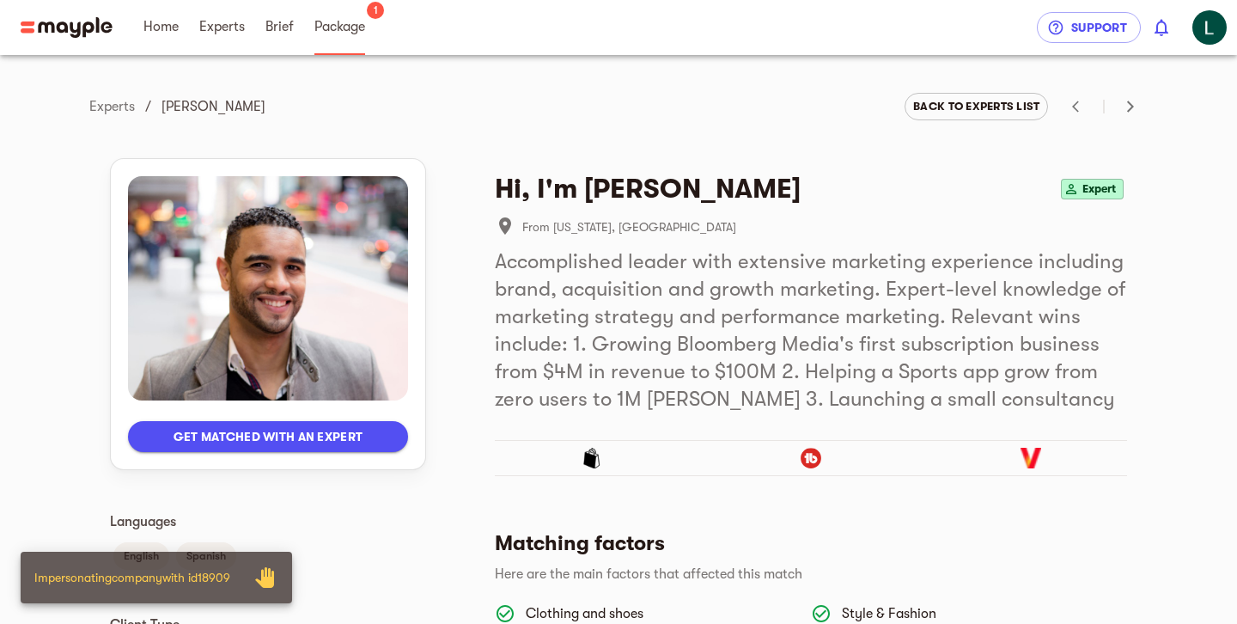
click at [352, 34] on span "Package" at bounding box center [339, 26] width 51 height 21
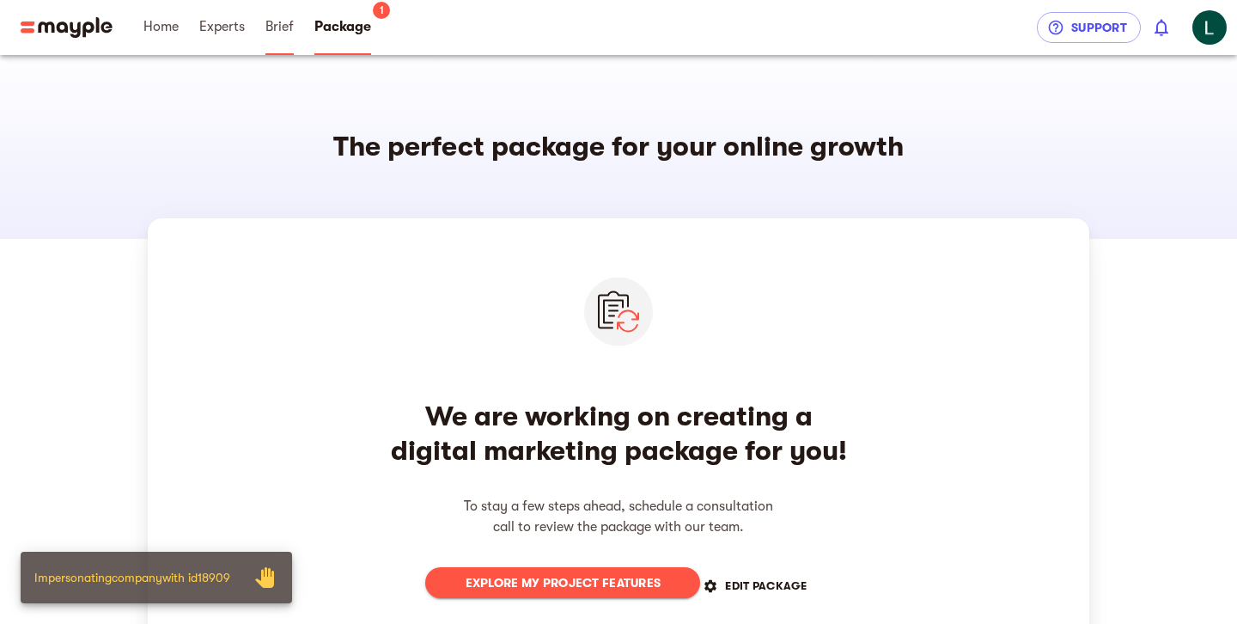
click at [277, 33] on span "Brief" at bounding box center [279, 26] width 28 height 21
